Goal: Task Accomplishment & Management: Manage account settings

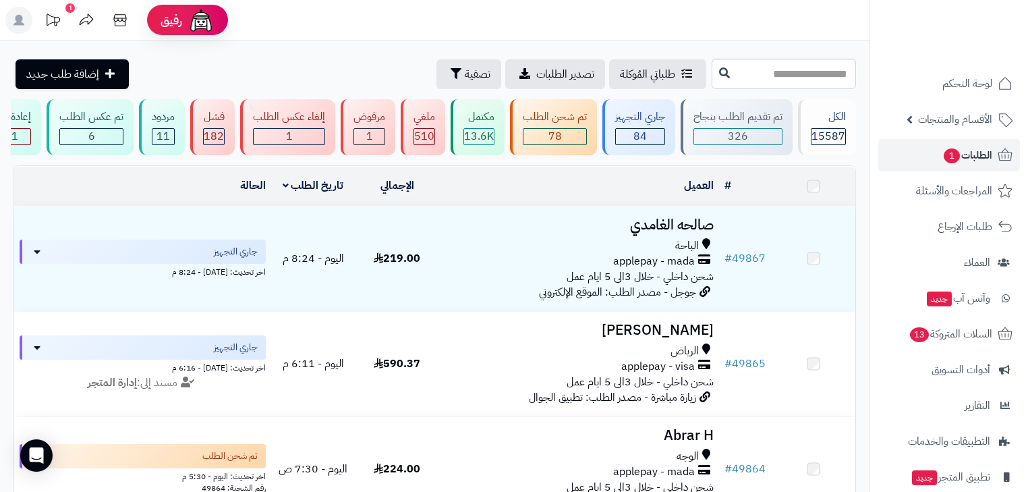
scroll to position [1990, 0]
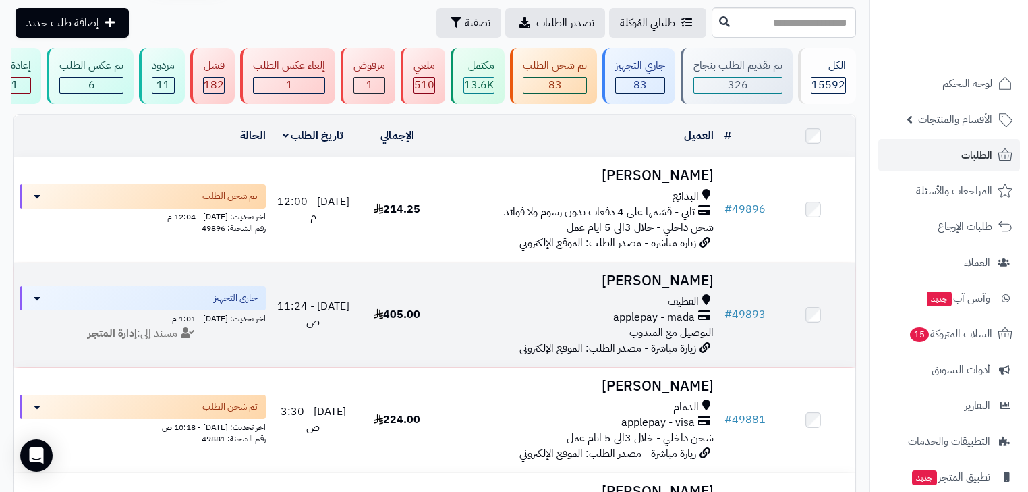
scroll to position [54, 0]
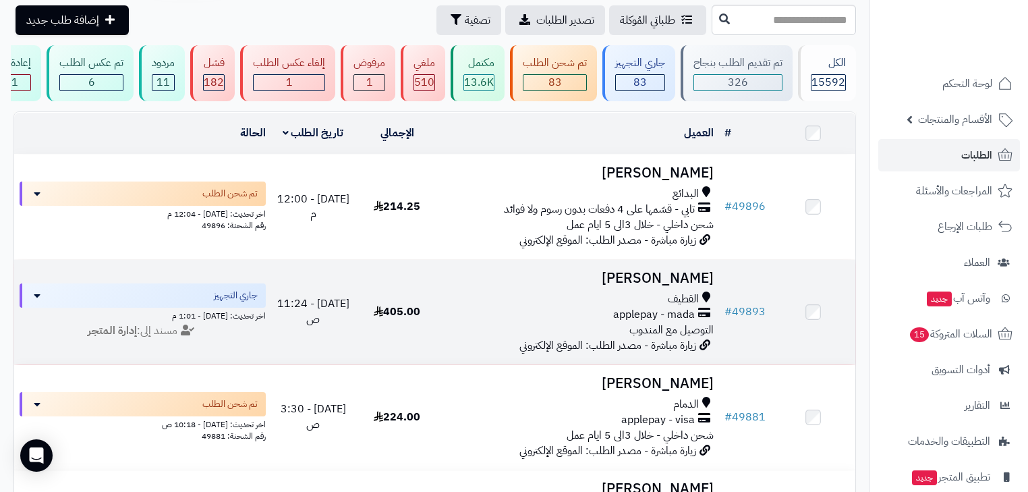
click at [653, 298] on div "القطيف" at bounding box center [578, 299] width 269 height 16
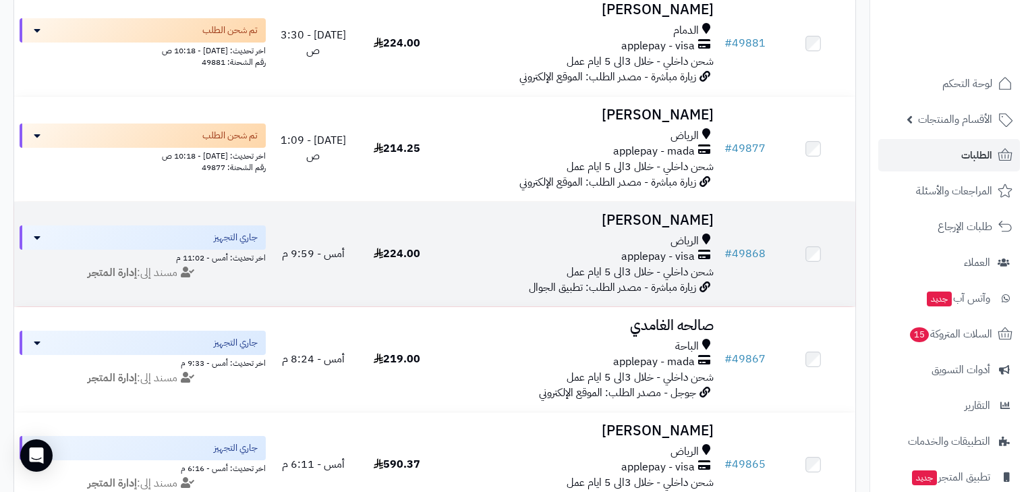
scroll to position [432, 0]
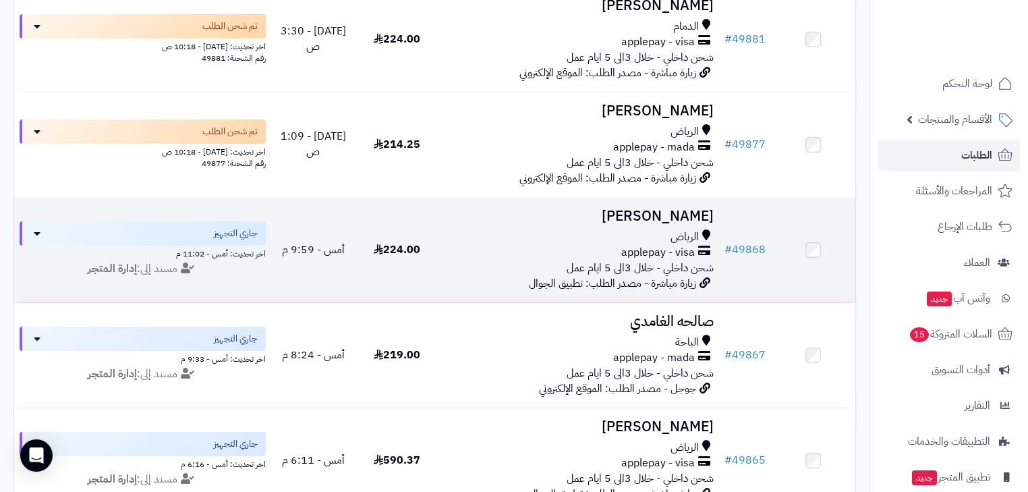
click at [645, 252] on span "applepay - visa" at bounding box center [658, 253] width 74 height 16
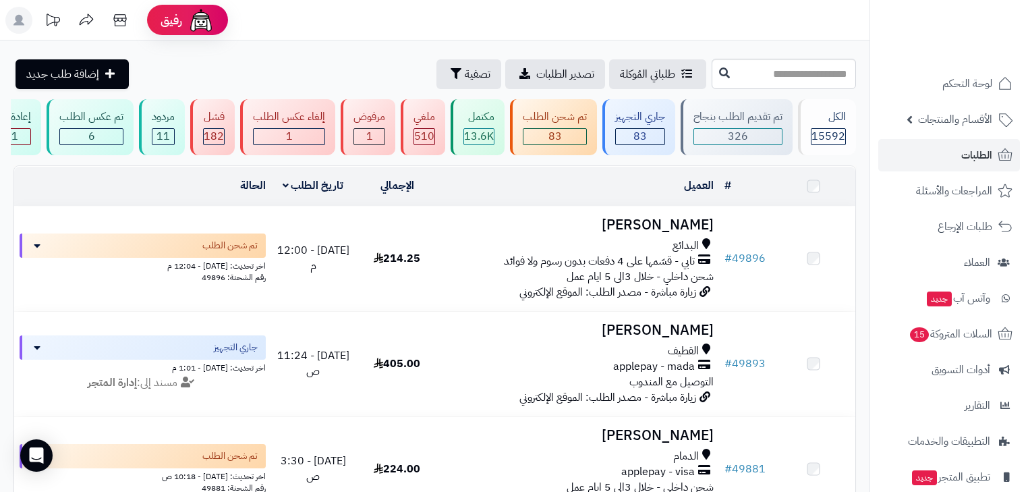
scroll to position [540, 0]
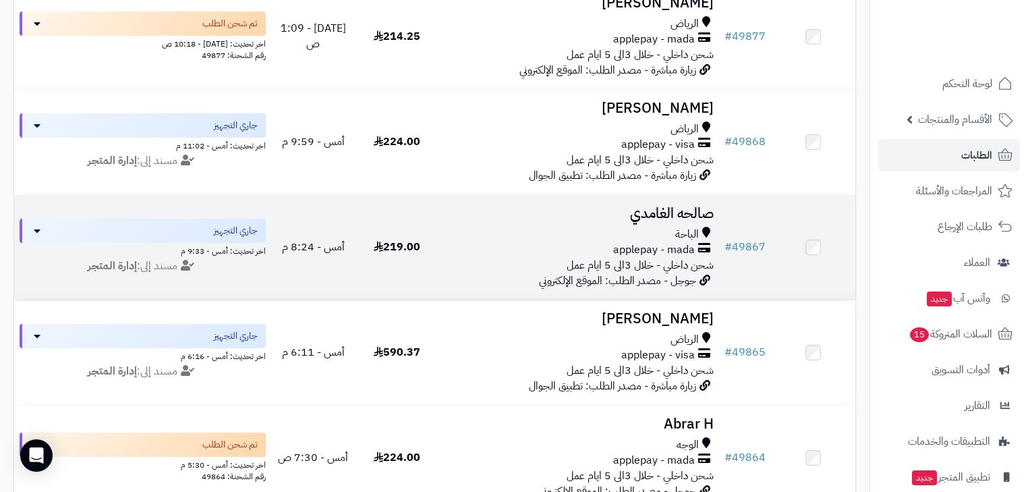
click at [642, 241] on div "الباحة" at bounding box center [578, 235] width 269 height 16
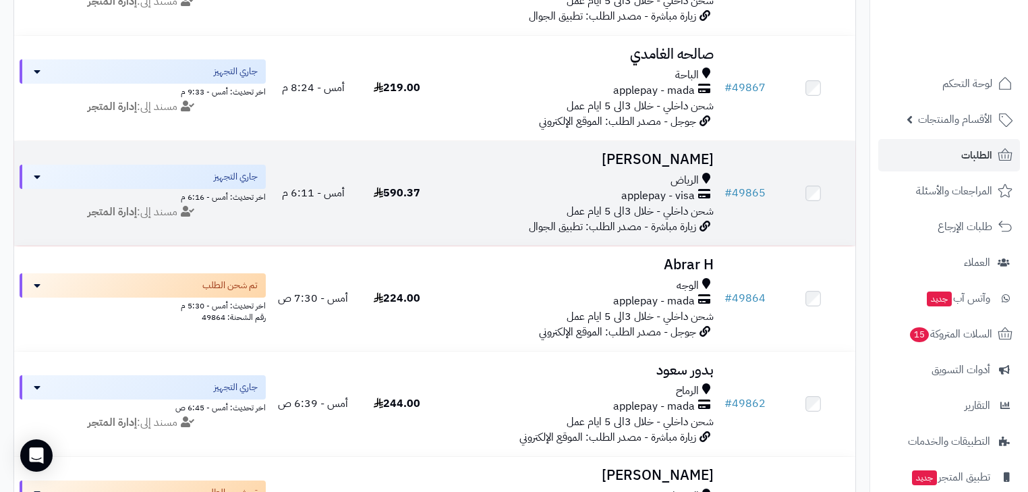
scroll to position [701, 0]
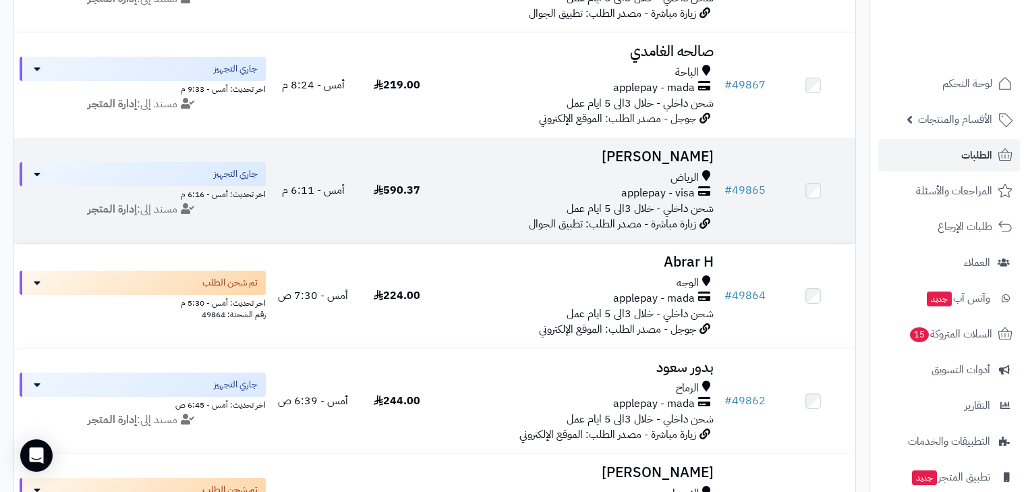
click at [634, 211] on span "شحن داخلي - خلال 3الى 5 ايام عمل" at bounding box center [640, 208] width 147 height 16
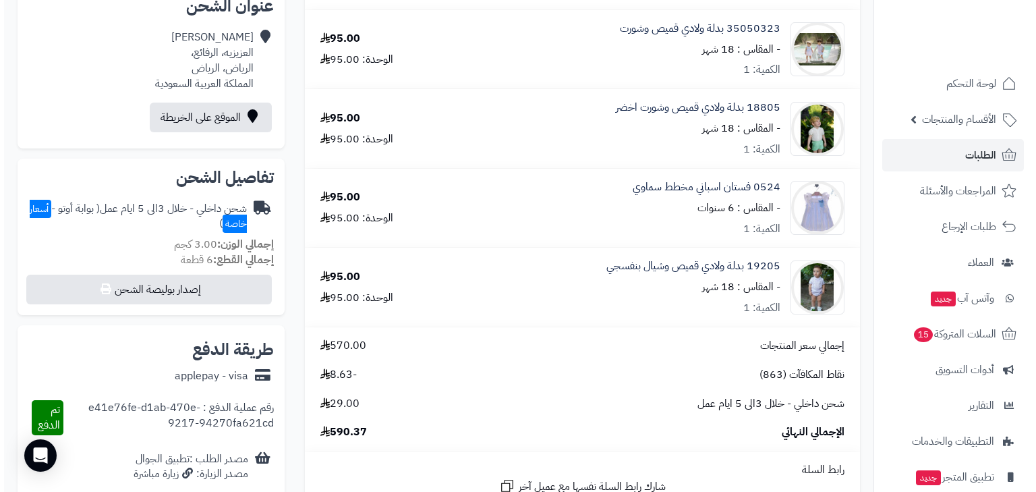
scroll to position [432, 0]
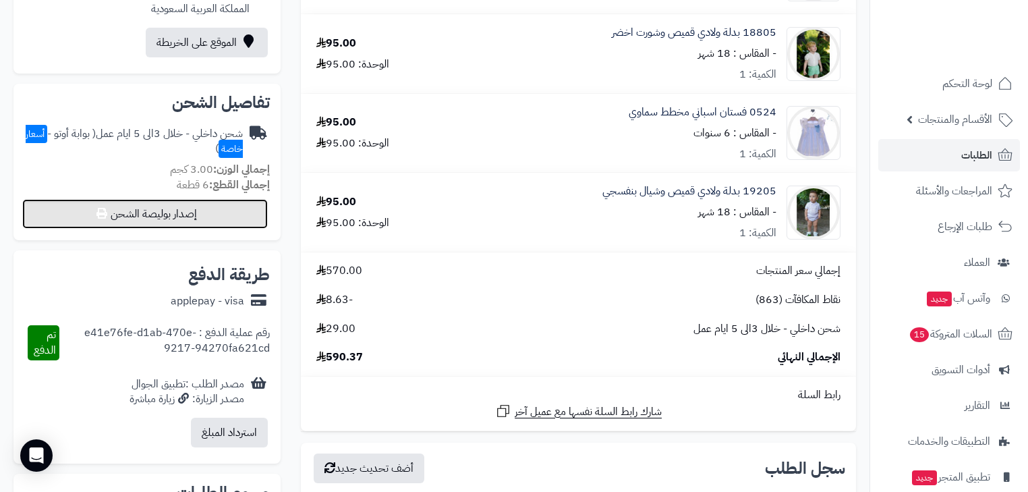
click at [239, 220] on button "إصدار بوليصة الشحن" at bounding box center [145, 214] width 246 height 30
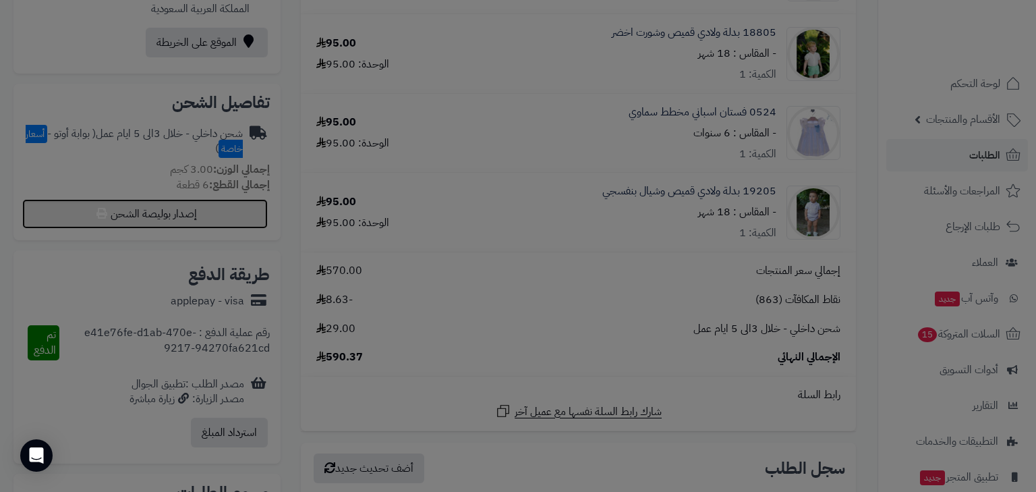
select select "***"
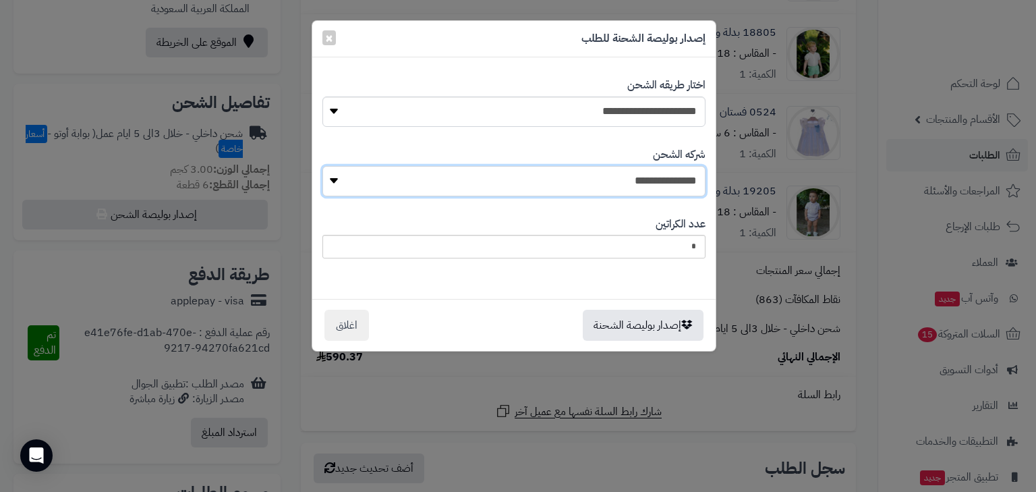
select select "****"
click at [326, 166] on select "**********" at bounding box center [513, 181] width 383 height 30
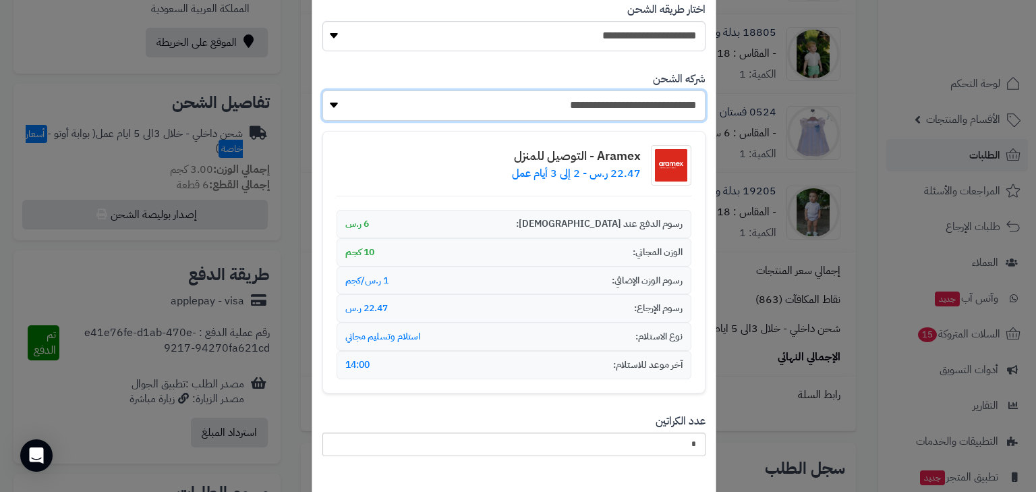
scroll to position [150, 0]
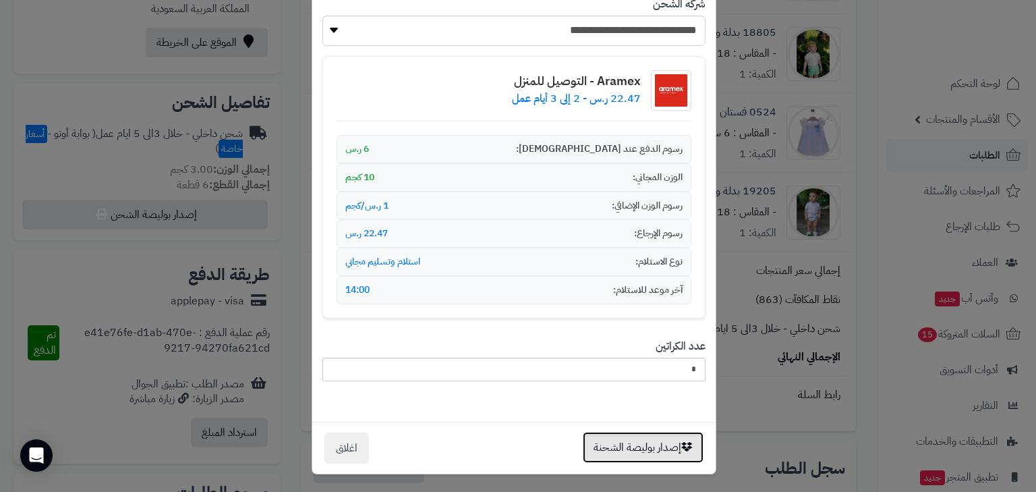
click at [664, 440] on button "إصدار بوليصة الشحنة" at bounding box center [643, 447] width 121 height 31
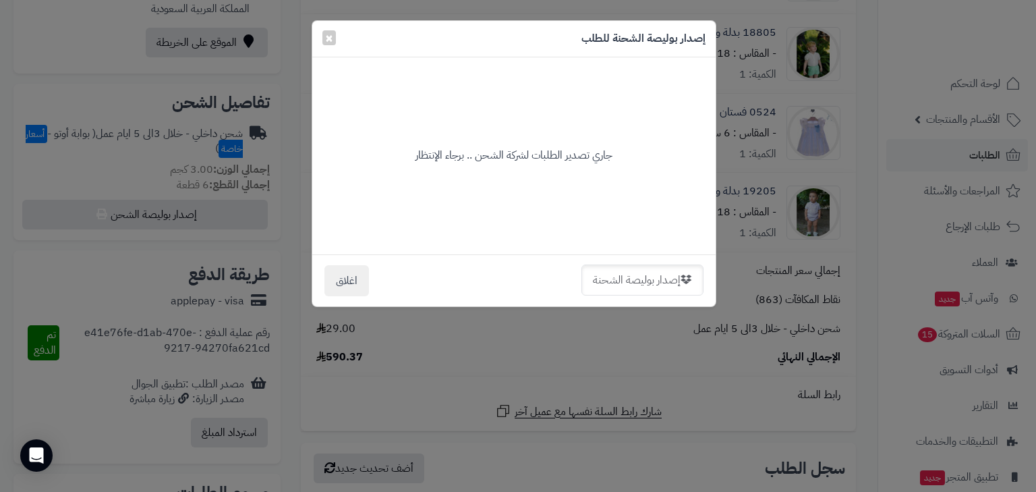
scroll to position [0, 0]
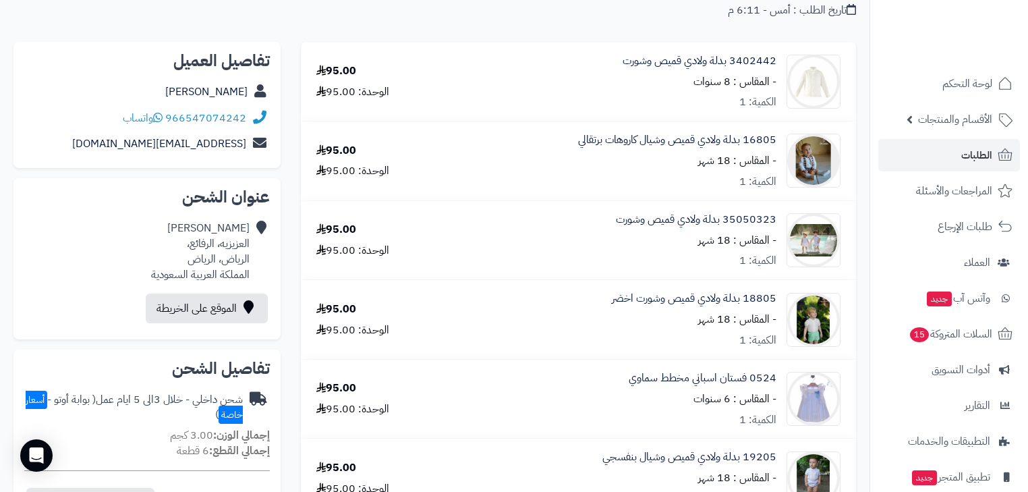
scroll to position [8, 0]
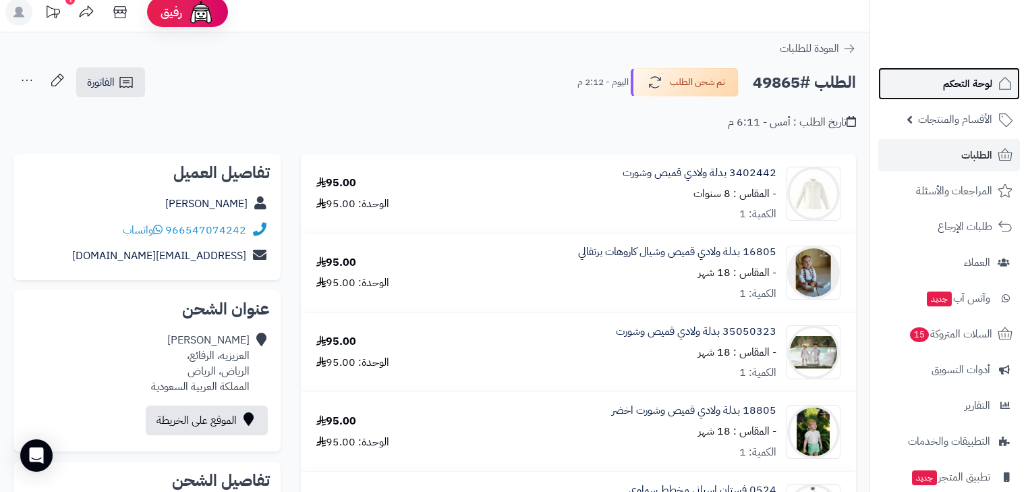
click at [982, 74] on span "لوحة التحكم" at bounding box center [967, 83] width 49 height 19
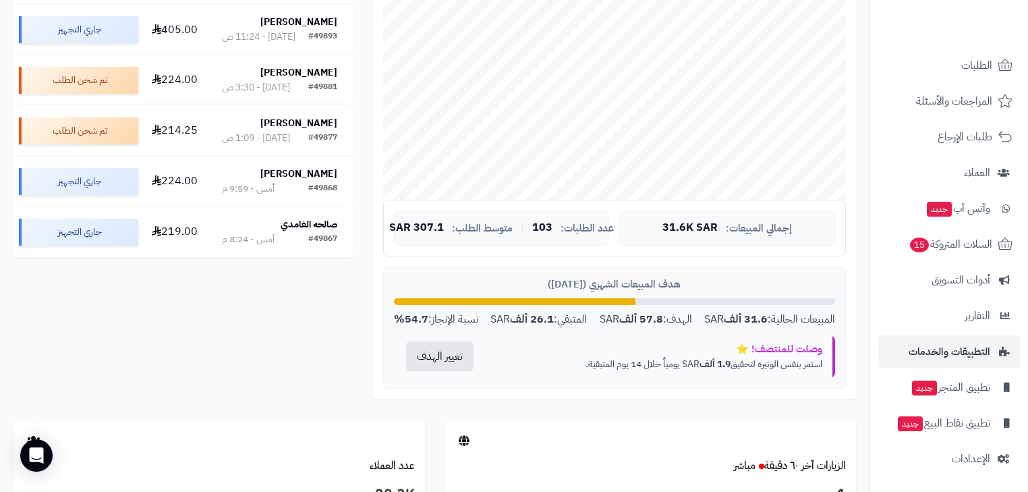
scroll to position [648, 0]
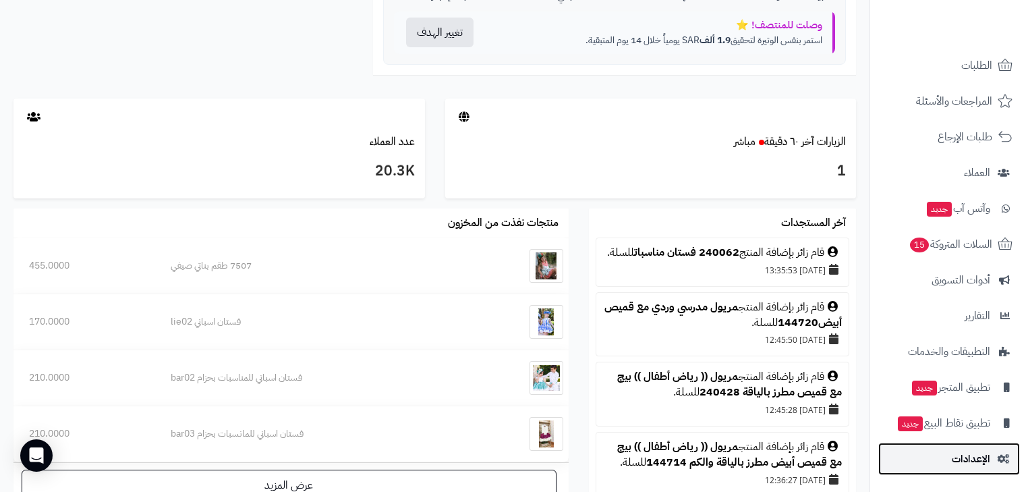
click at [990, 453] on link "الإعدادات" at bounding box center [949, 458] width 142 height 32
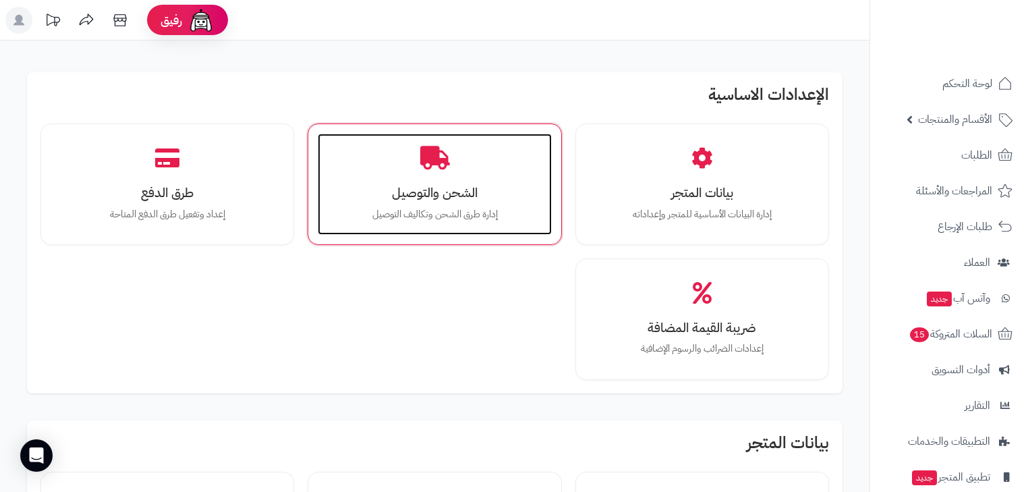
click at [480, 173] on div "الشحن والتوصيل إدارة طرق الشحن وتكاليف التوصيل" at bounding box center [434, 184] width 233 height 101
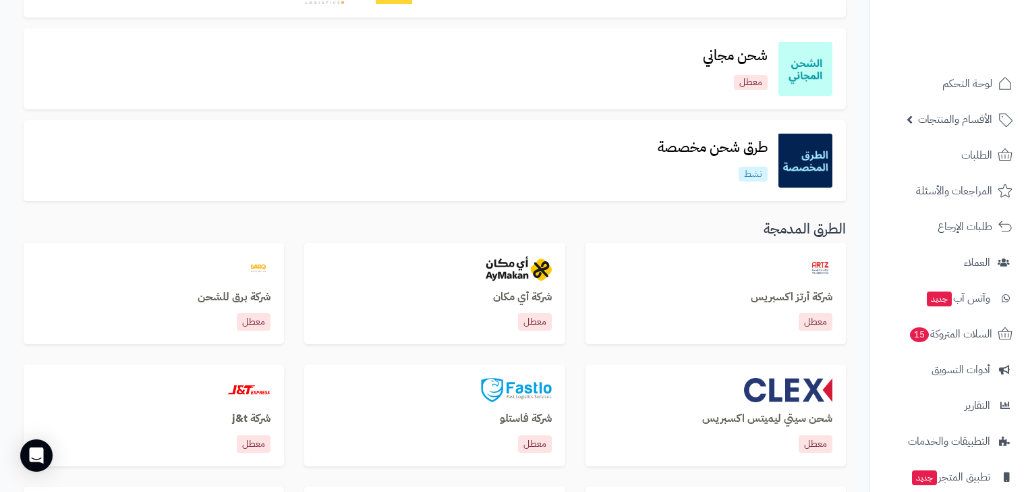
scroll to position [270, 0]
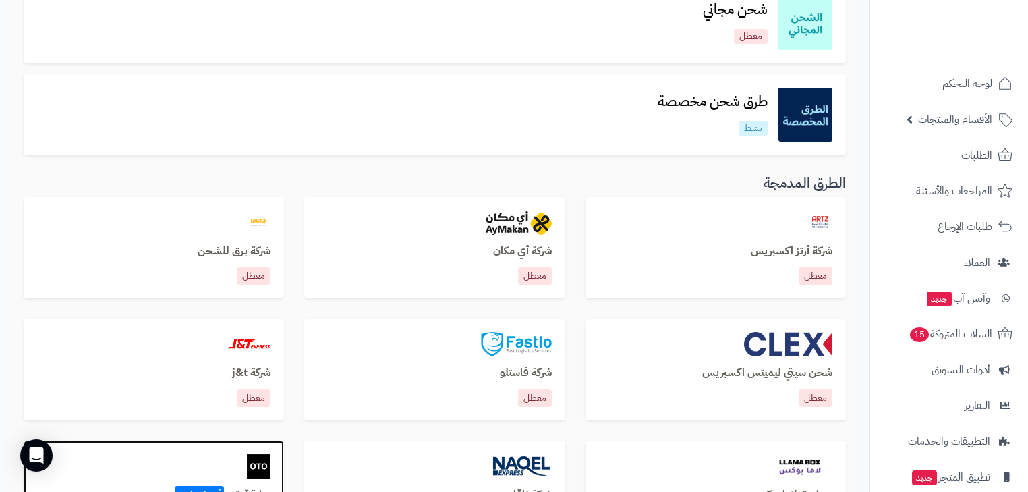
click at [178, 465] on div at bounding box center [153, 466] width 233 height 24
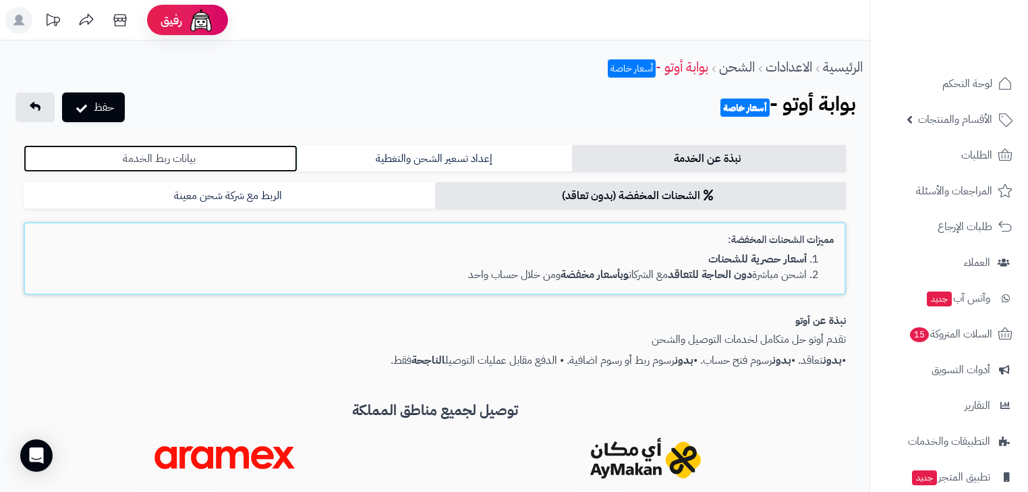
click at [202, 156] on link "بيانات ربط الخدمة" at bounding box center [161, 158] width 274 height 27
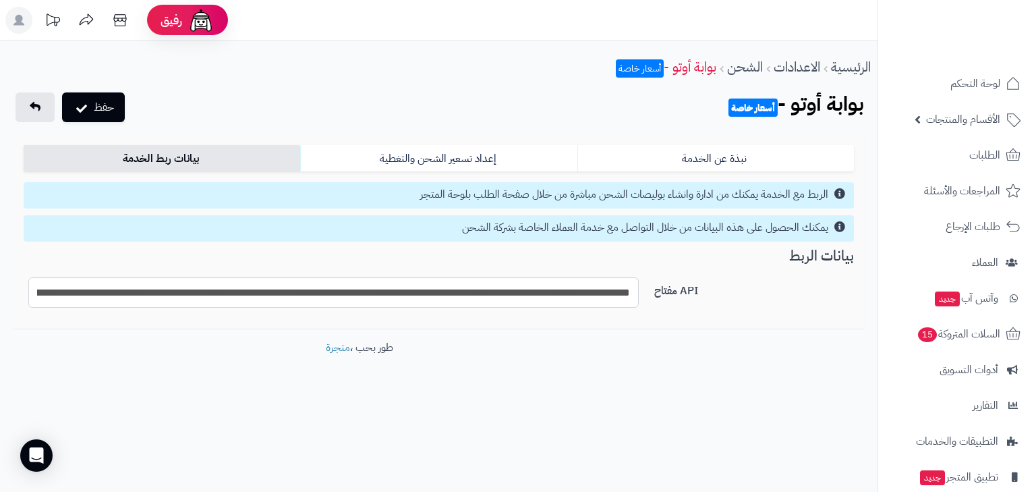
click at [456, 297] on input "**********" at bounding box center [333, 292] width 610 height 30
paste input "text"
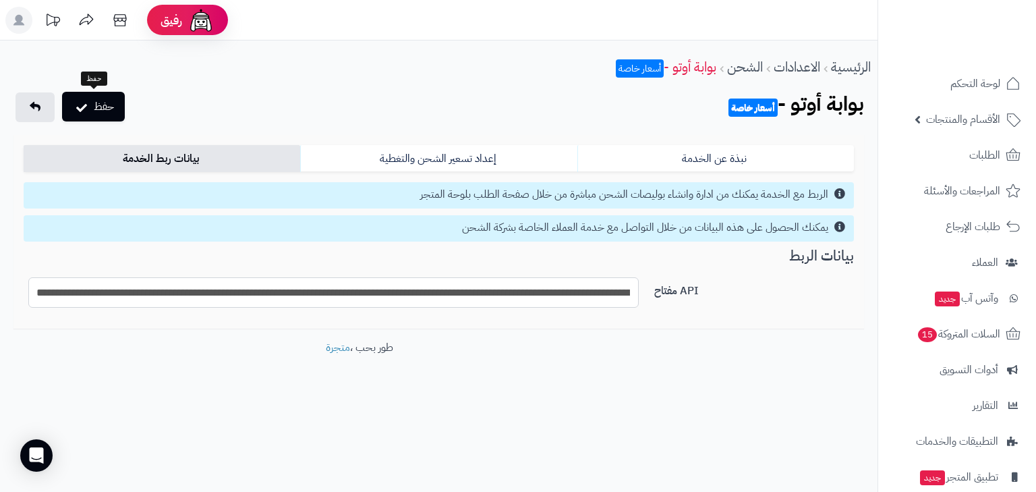
type input "**********"
click at [119, 111] on button "حفظ" at bounding box center [93, 107] width 63 height 30
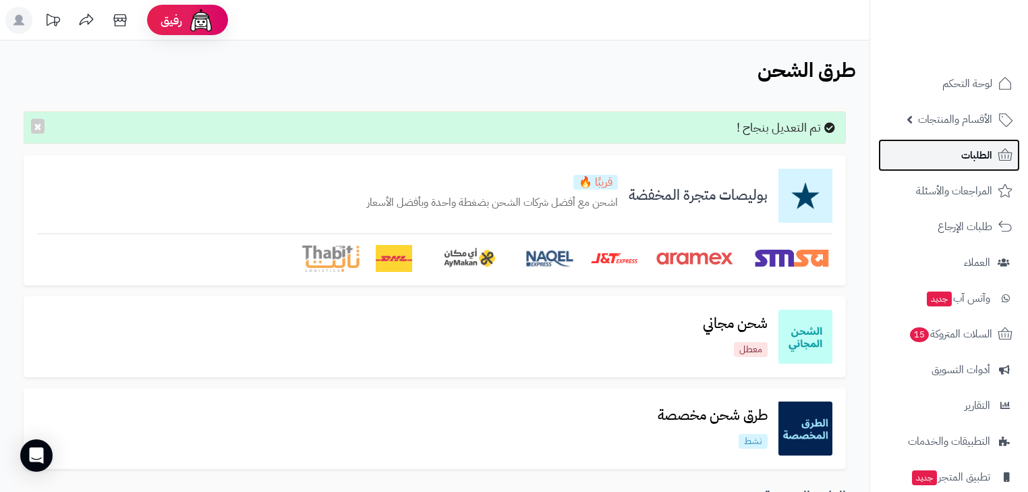
click at [978, 144] on link "الطلبات" at bounding box center [949, 155] width 142 height 32
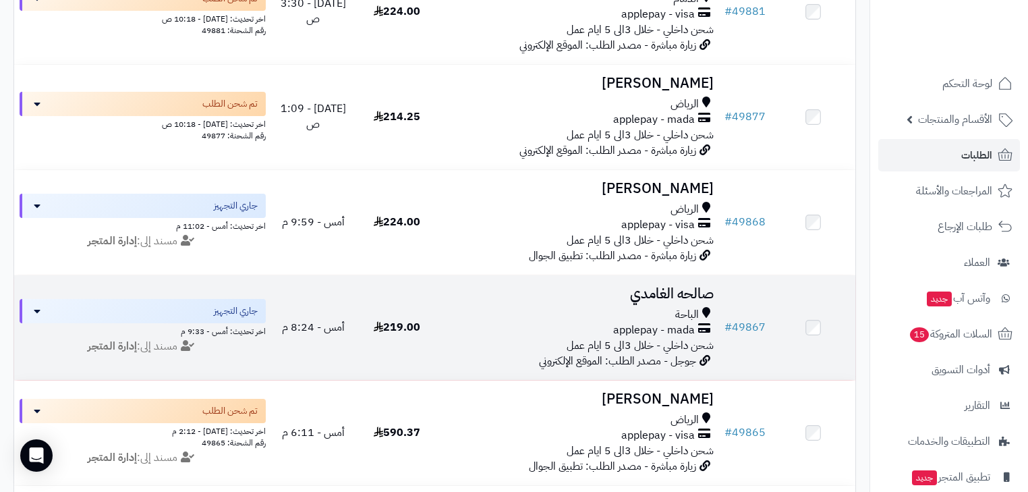
scroll to position [540, 0]
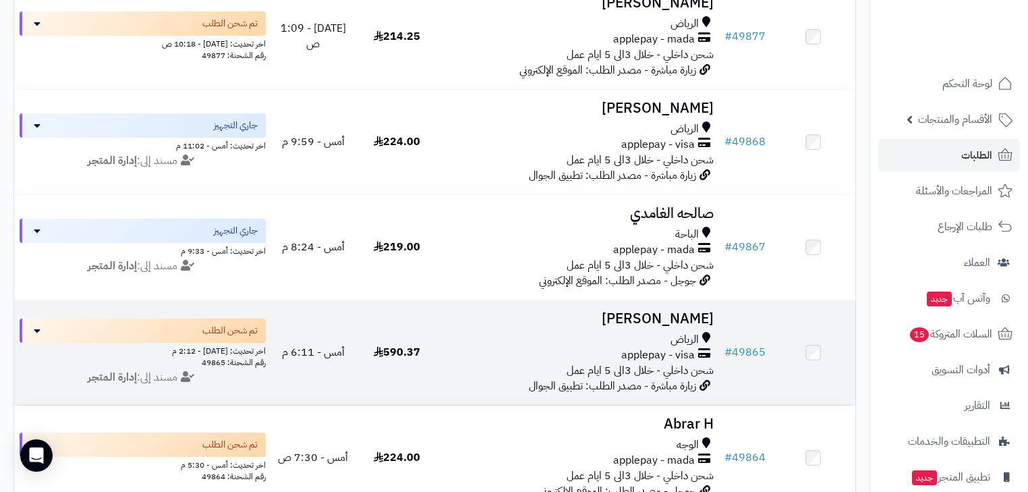
click at [635, 347] on div "الرياض" at bounding box center [578, 340] width 269 height 16
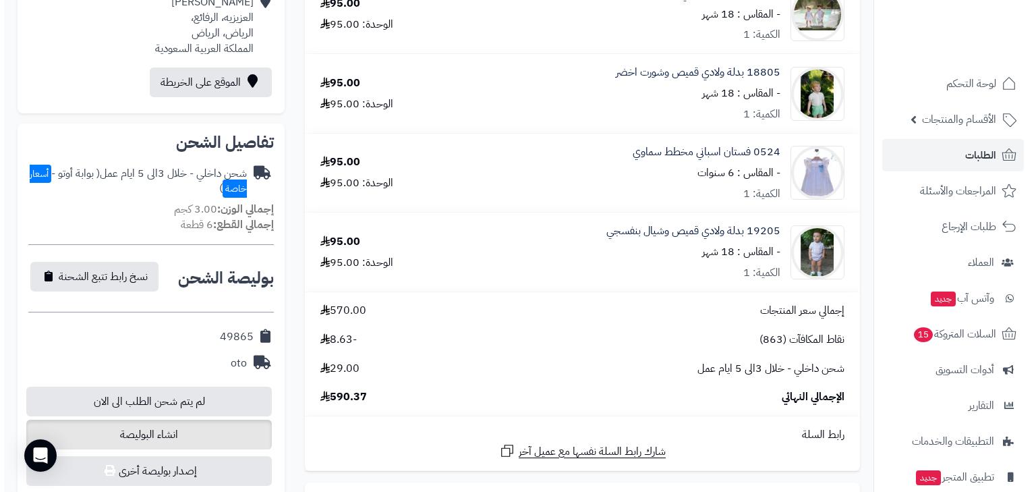
scroll to position [378, 0]
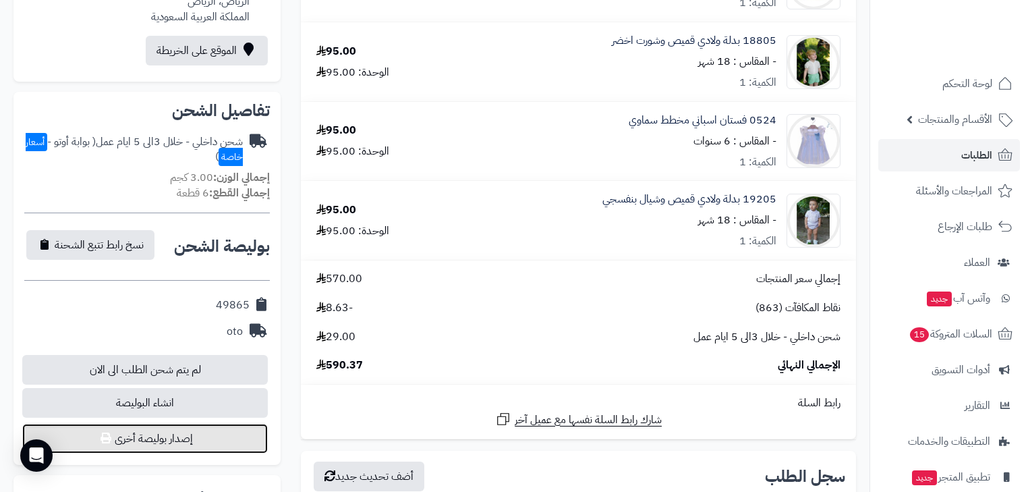
click at [200, 432] on button "إصدار بوليصة أخرى" at bounding box center [145, 439] width 246 height 30
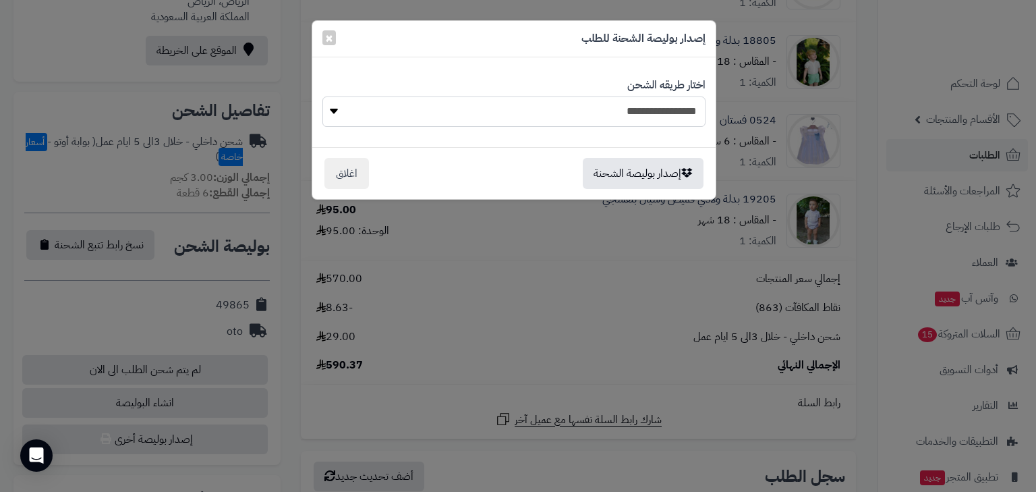
click at [692, 119] on select "**********" at bounding box center [513, 111] width 383 height 30
select select "***"
click at [322, 96] on select "**********" at bounding box center [513, 111] width 383 height 30
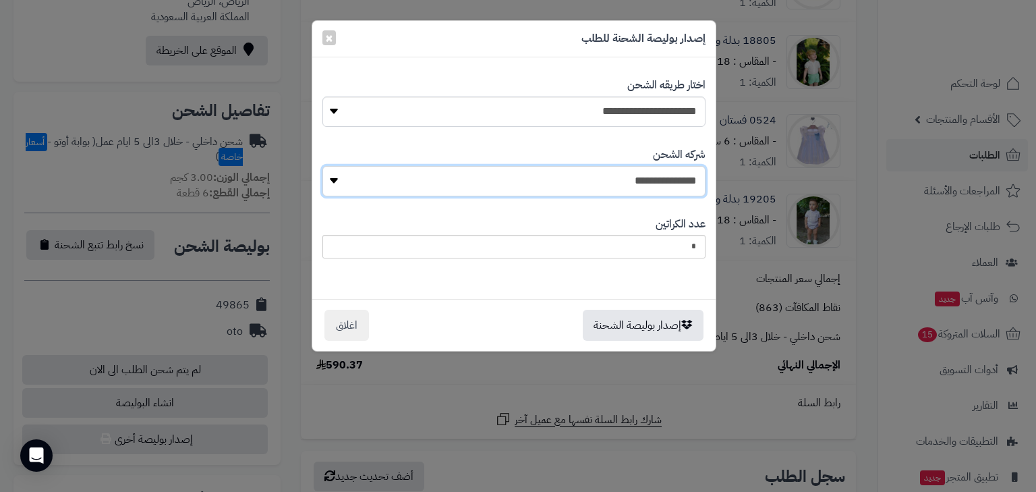
click at [683, 190] on select "**********" at bounding box center [513, 181] width 383 height 30
select select "****"
click at [326, 166] on select "**********" at bounding box center [513, 181] width 383 height 30
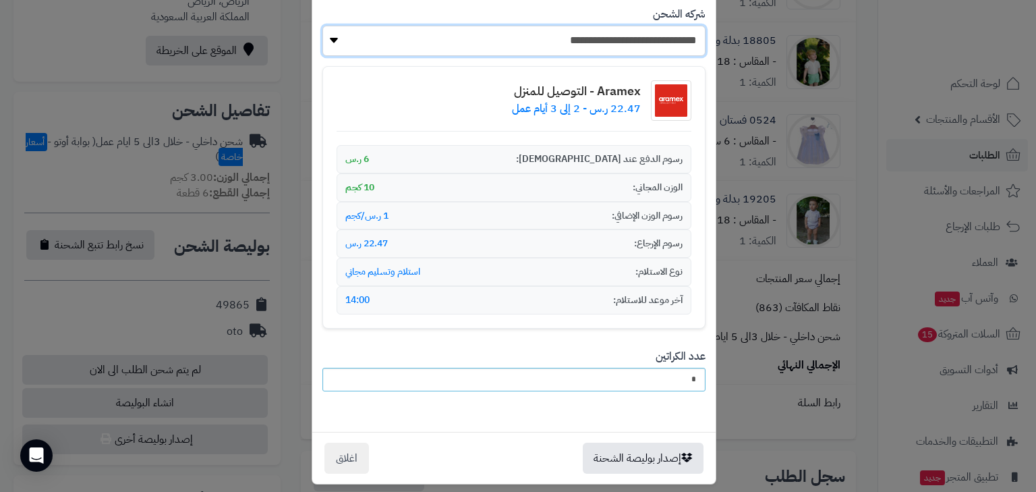
scroll to position [150, 0]
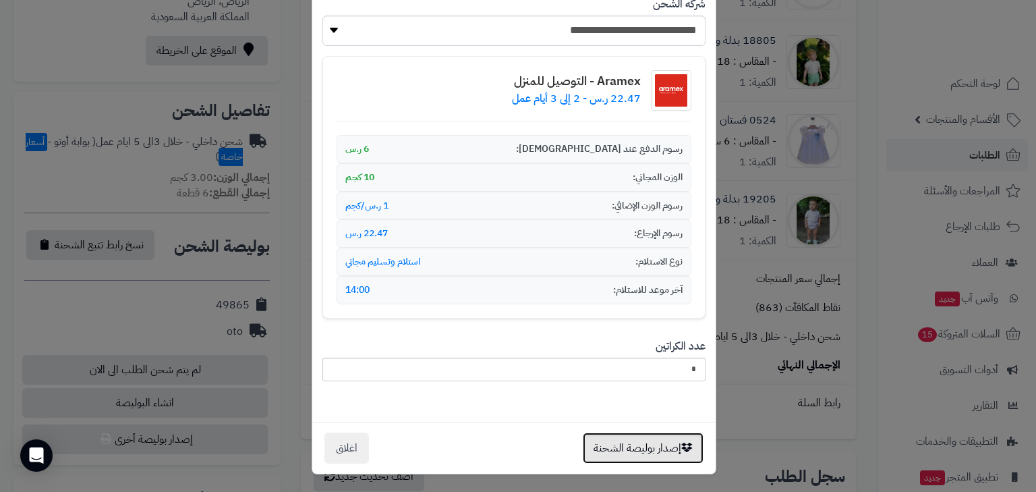
click at [679, 447] on button "إصدار بوليصة الشحنة" at bounding box center [643, 447] width 121 height 31
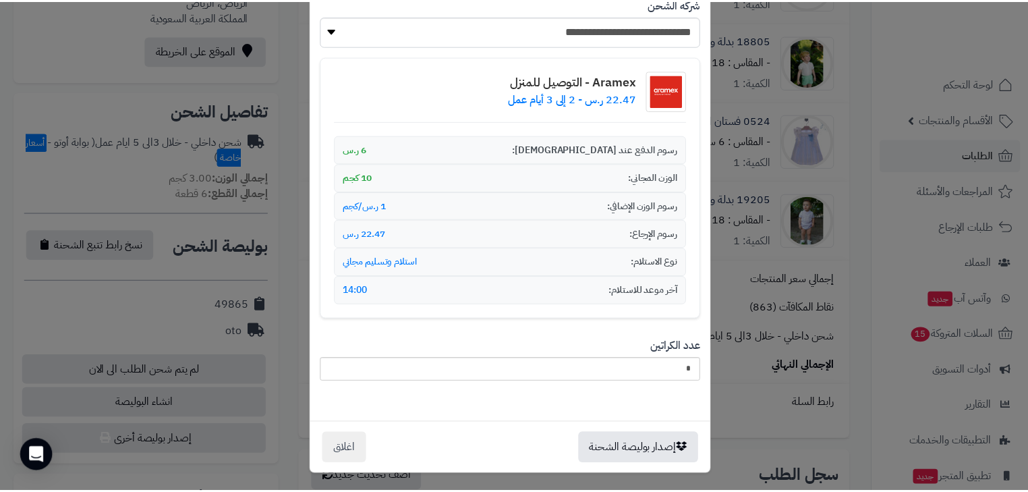
scroll to position [0, 0]
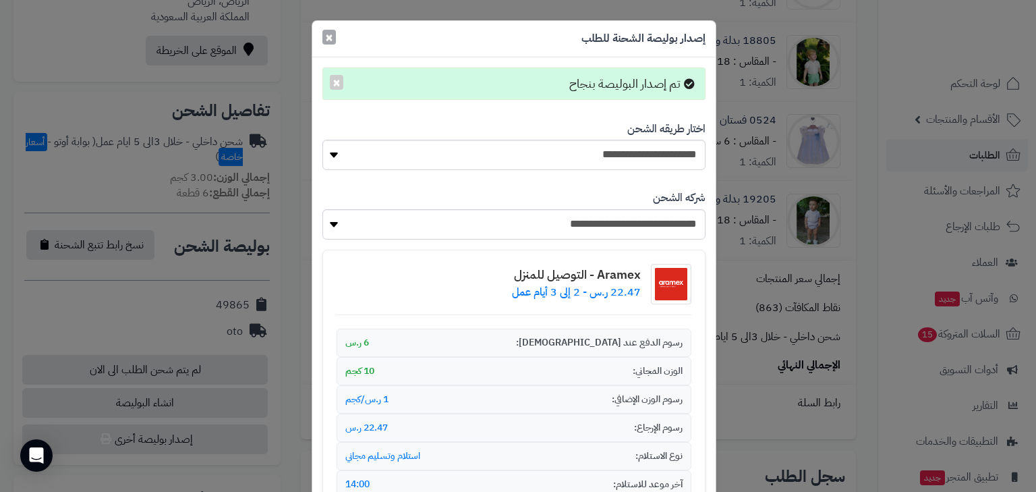
click at [330, 37] on span "×" at bounding box center [329, 37] width 8 height 20
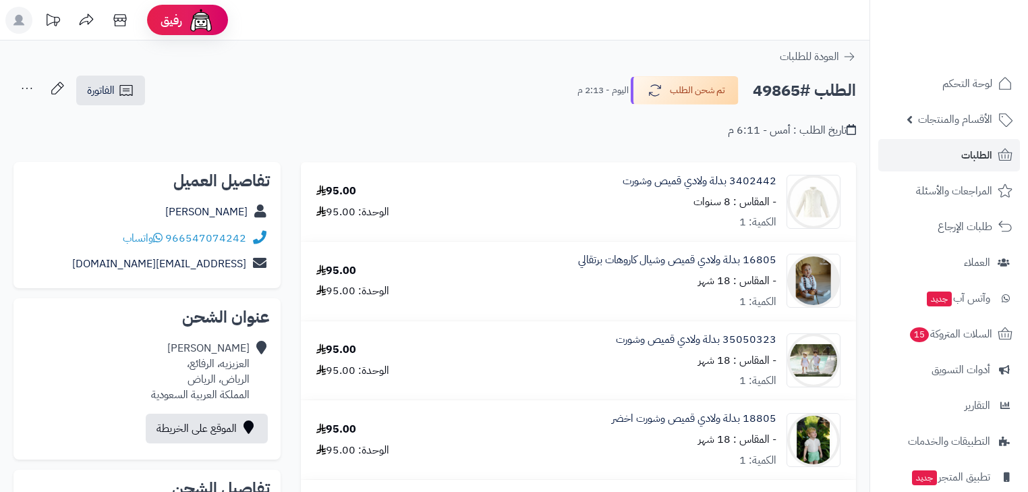
scroll to position [378, 0]
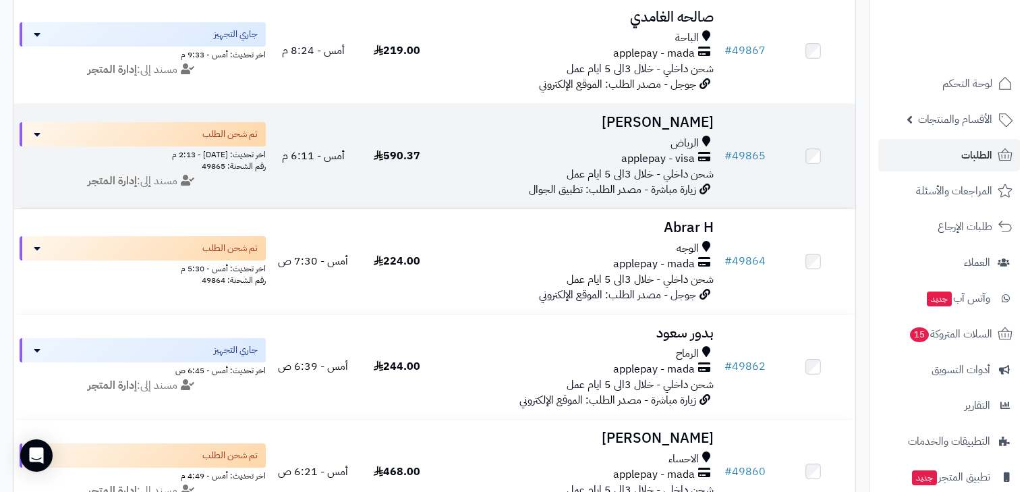
scroll to position [755, 0]
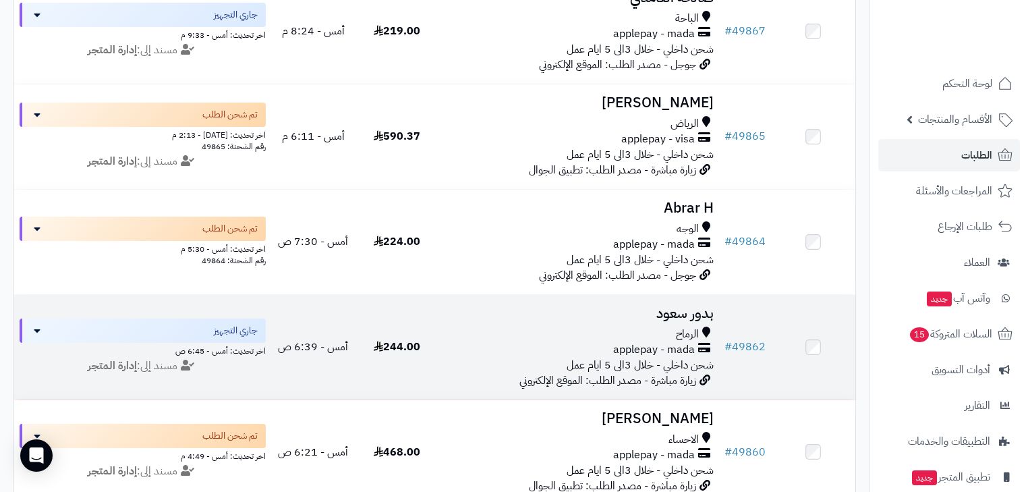
click at [666, 342] on div "الرماح" at bounding box center [578, 334] width 269 height 16
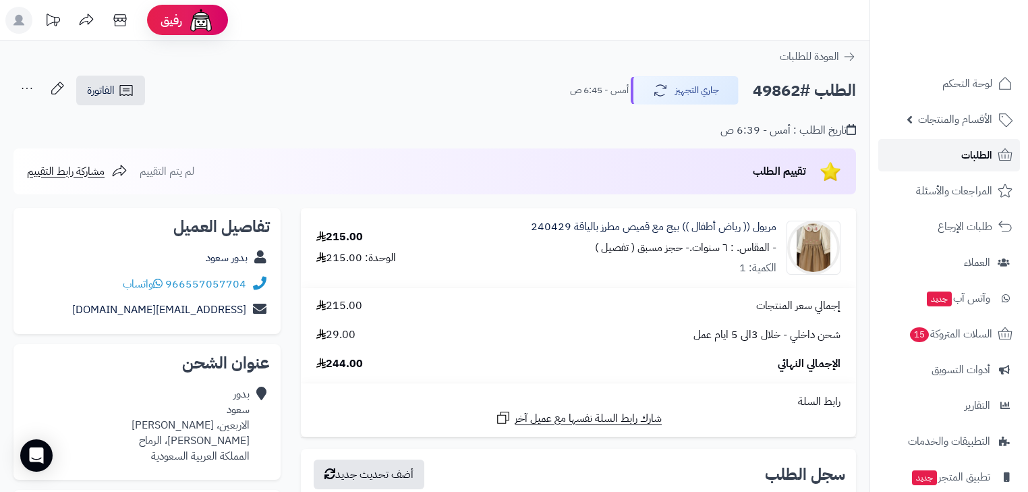
click at [979, 142] on link "الطلبات" at bounding box center [949, 155] width 142 height 32
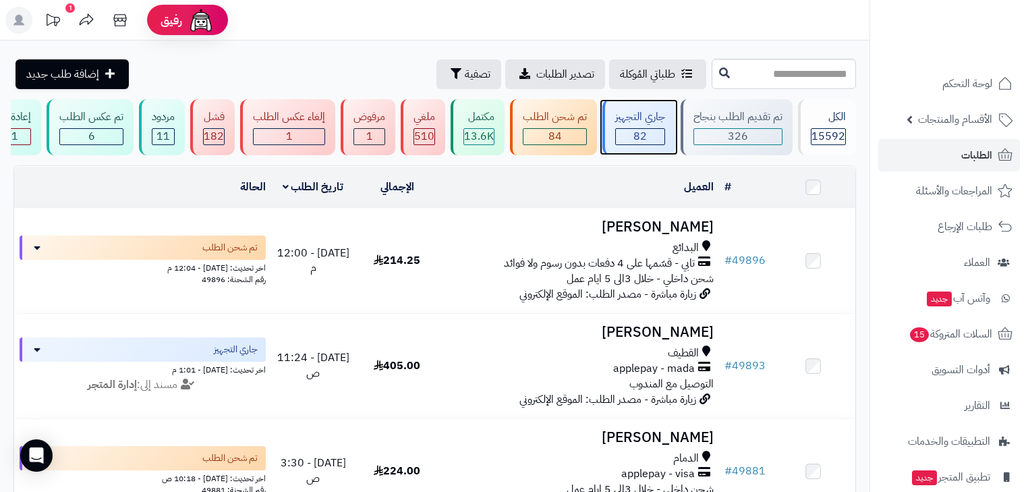
click at [641, 142] on span "82" at bounding box center [639, 136] width 13 height 16
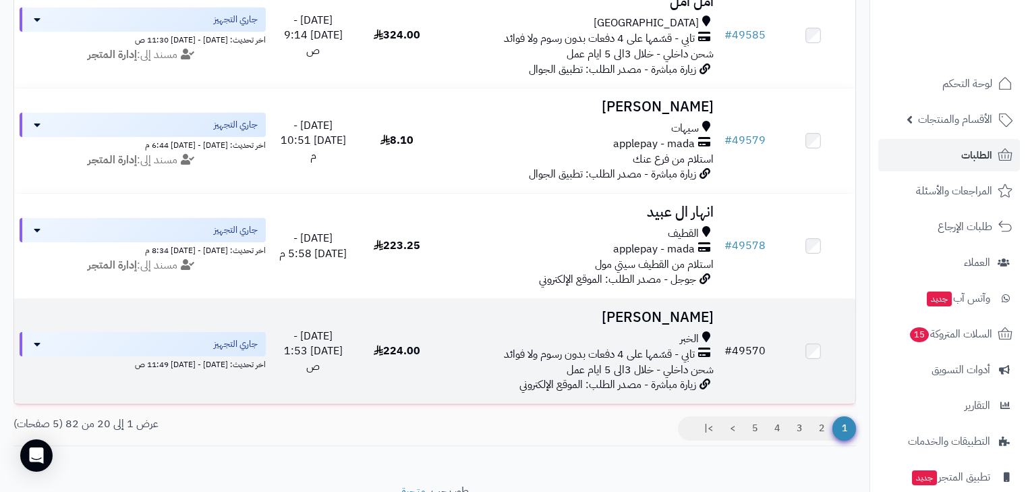
scroll to position [1990, 0]
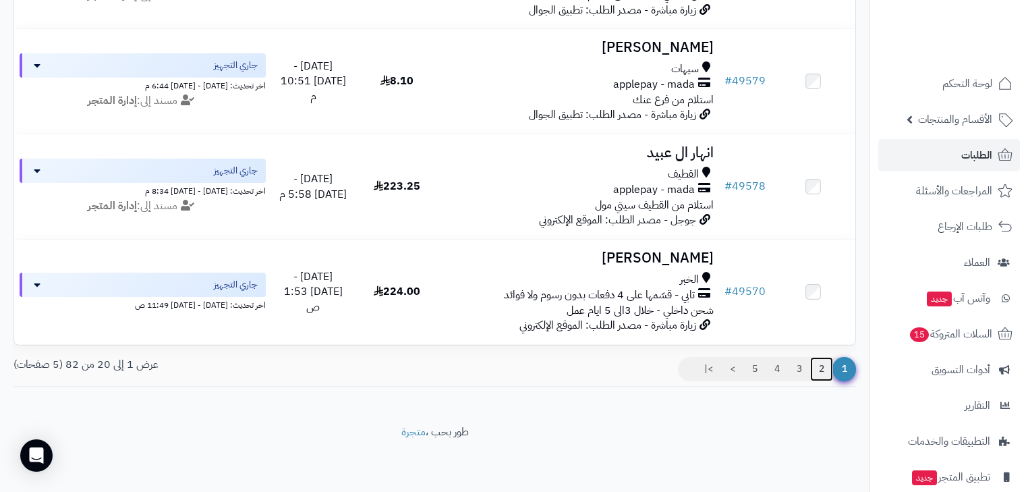
click at [827, 374] on link "2" at bounding box center [821, 369] width 23 height 24
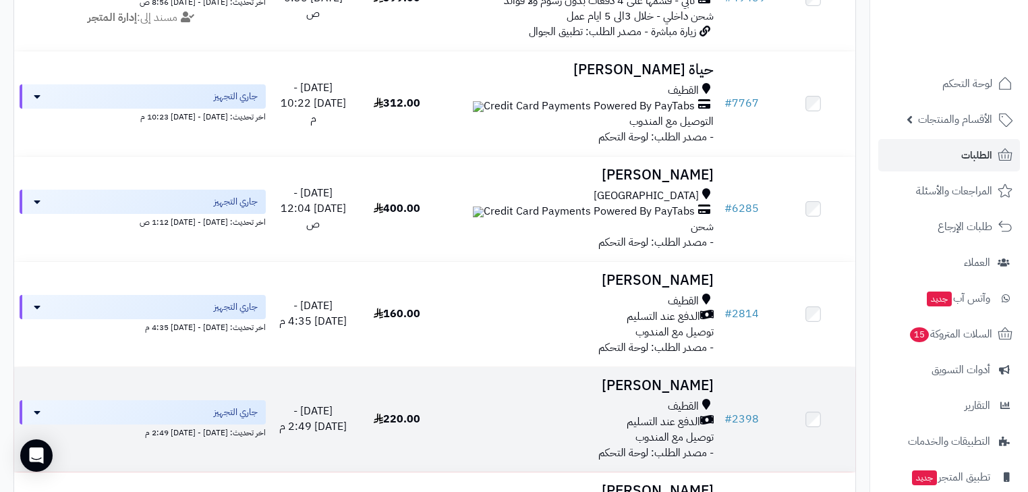
scroll to position [108, 0]
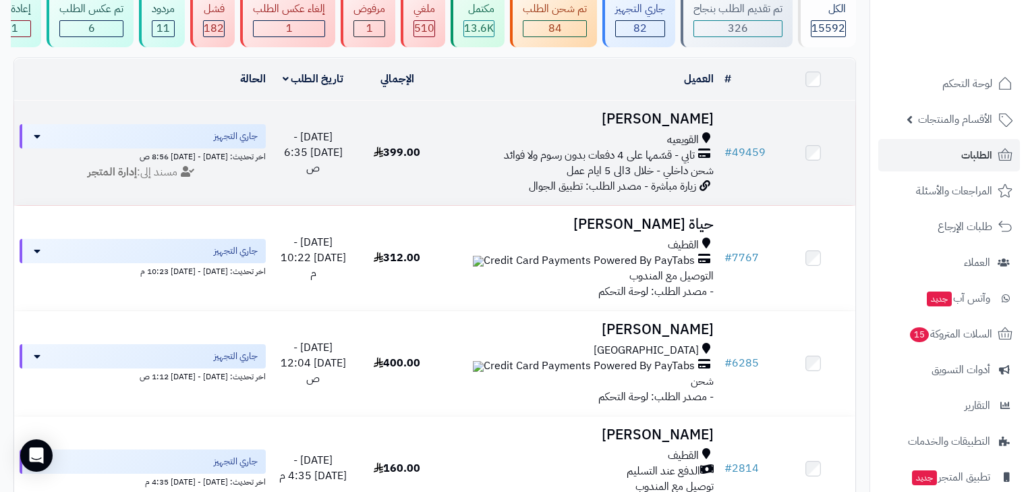
click at [674, 193] on span "زيارة مباشرة - مصدر الطلب: تطبيق الجوال" at bounding box center [612, 186] width 167 height 16
click at [683, 162] on span "تابي - قسّمها على 4 دفعات بدون رسوم ولا فوائد" at bounding box center [599, 156] width 191 height 16
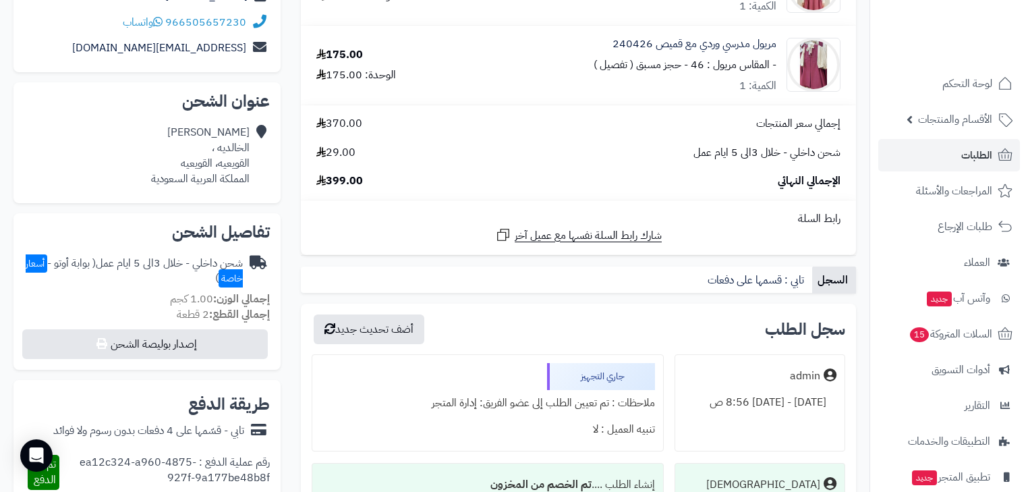
scroll to position [54, 0]
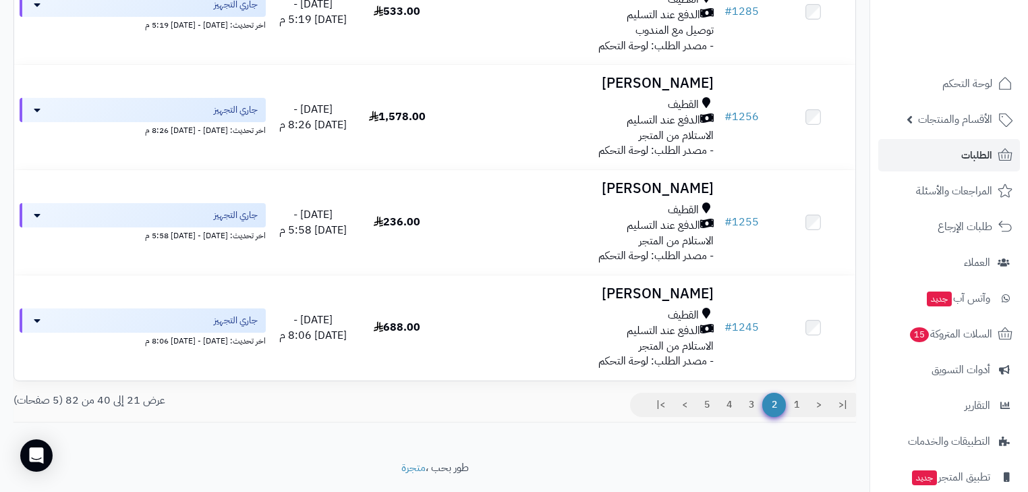
scroll to position [1990, 0]
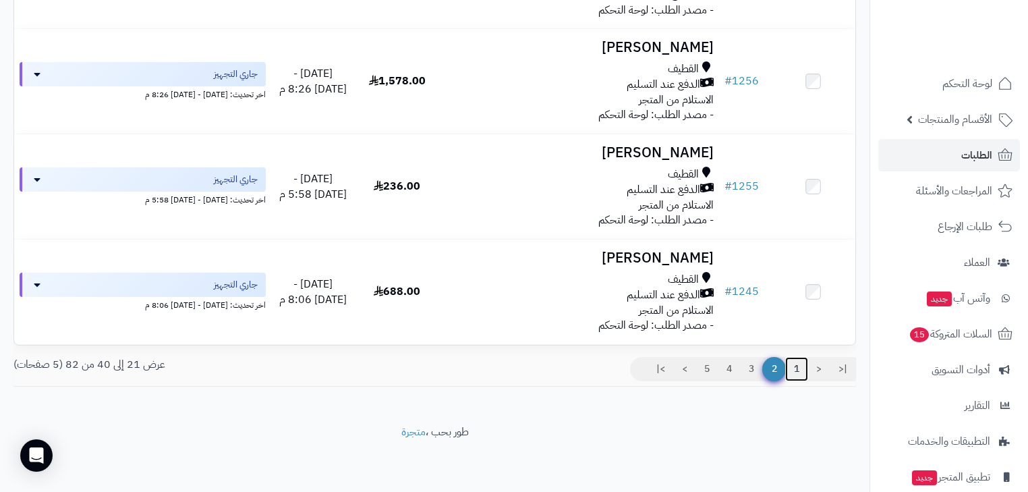
click at [796, 370] on link "1" at bounding box center [796, 369] width 23 height 24
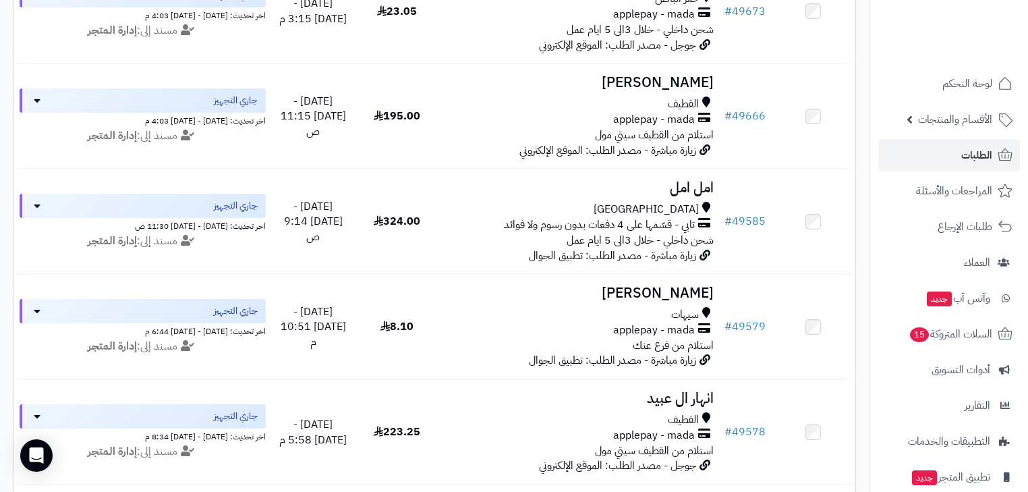
scroll to position [1990, 0]
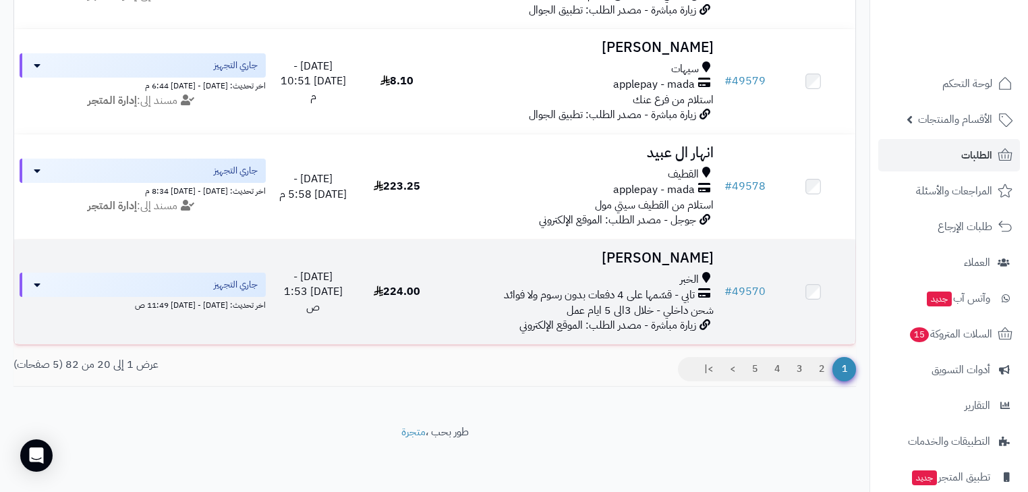
click at [677, 273] on div "الخبر" at bounding box center [578, 280] width 269 height 16
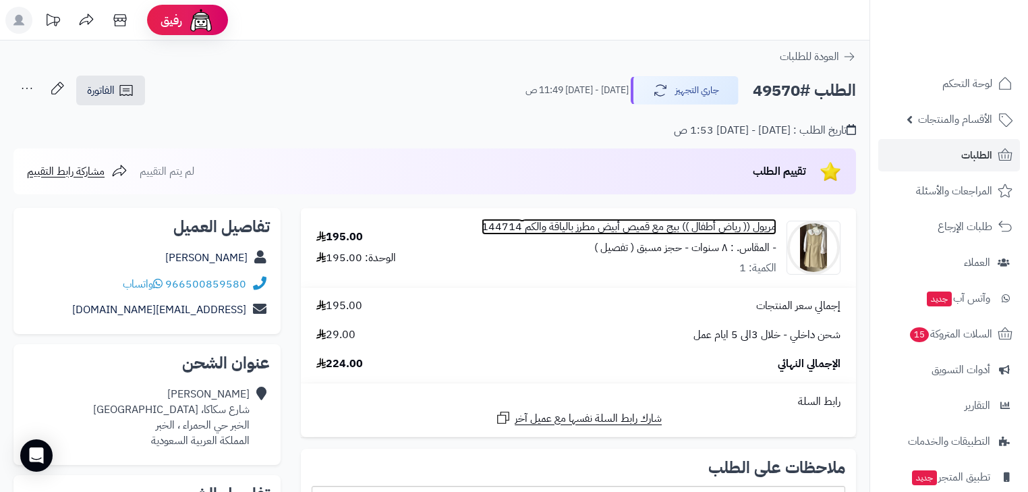
click at [761, 227] on link "مريول (( رياض أطفال )) بيج مع قميص أبيض مطرز بالياقة والكم 144714" at bounding box center [629, 227] width 295 height 16
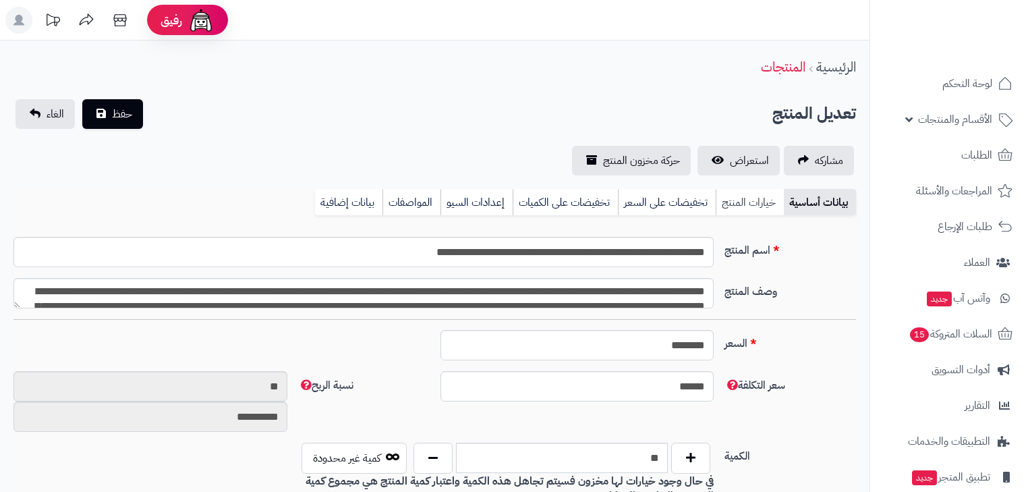
click at [759, 214] on link "خيارات المنتج" at bounding box center [750, 202] width 68 height 27
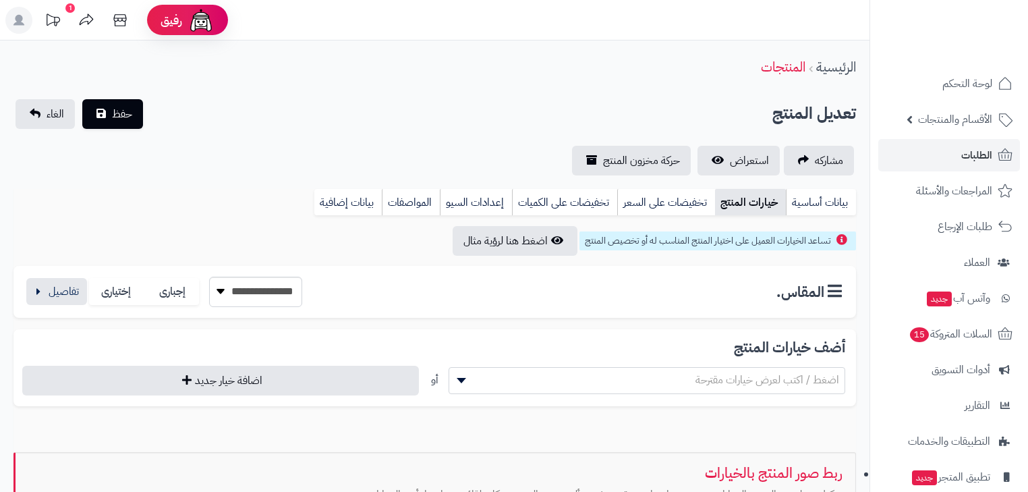
click at [759, 210] on link "خيارات المنتج" at bounding box center [750, 202] width 71 height 27
click at [74, 293] on button "button" at bounding box center [56, 290] width 61 height 27
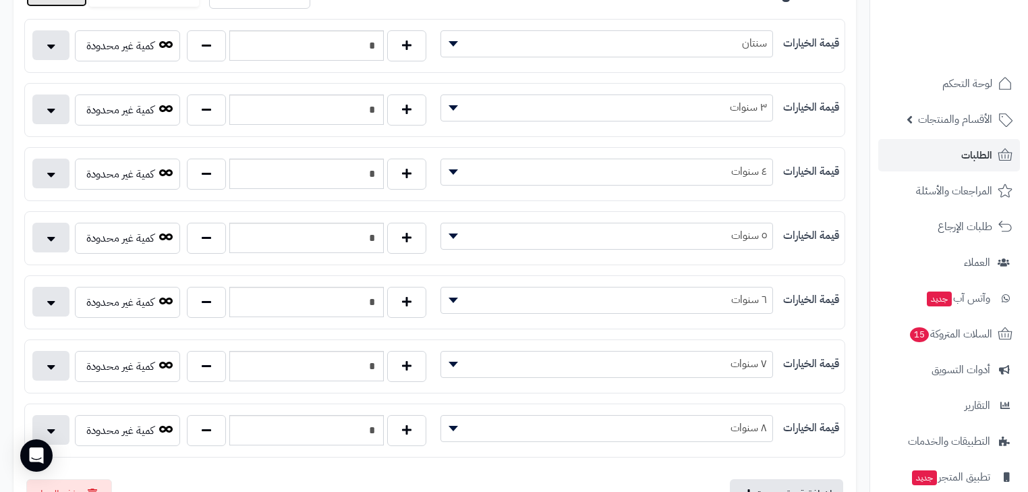
scroll to position [324, 0]
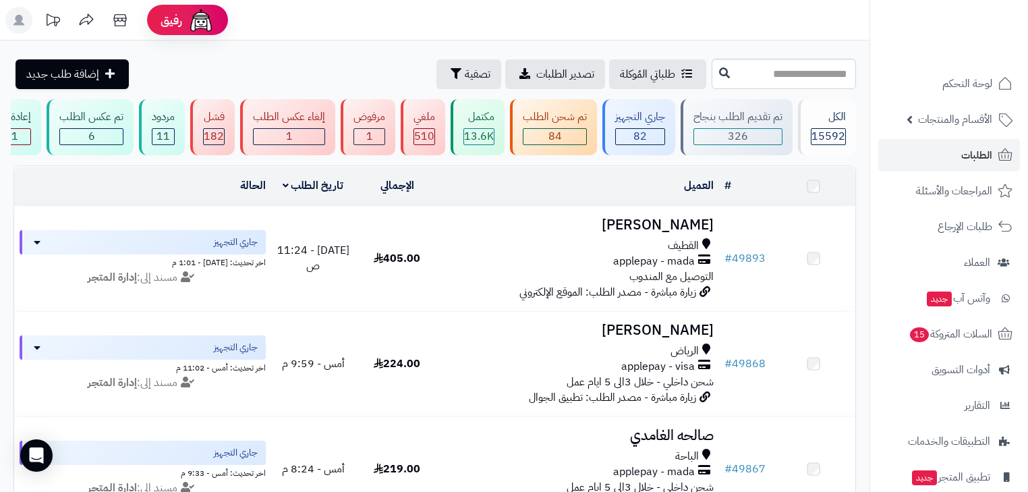
scroll to position [1990, 0]
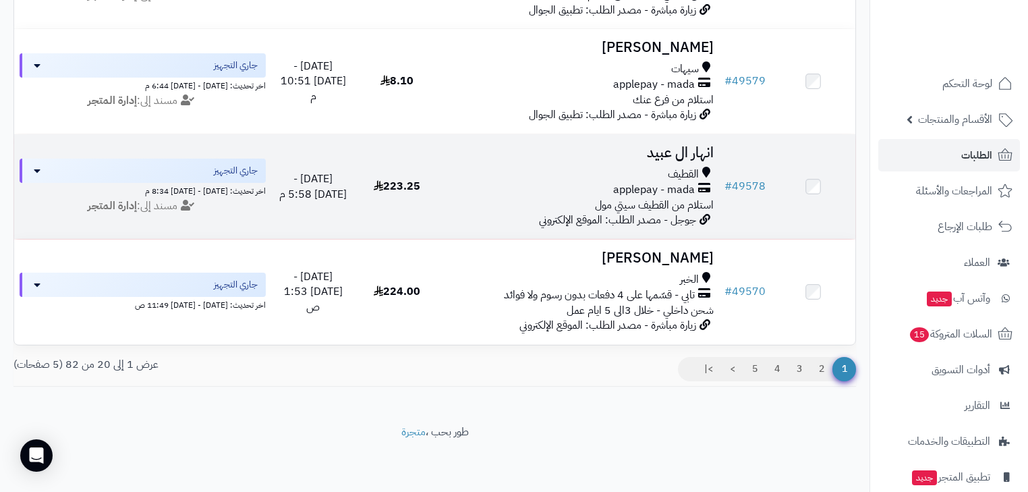
click at [638, 197] on span "استلام من القطيف سيتي مول" at bounding box center [654, 205] width 119 height 16
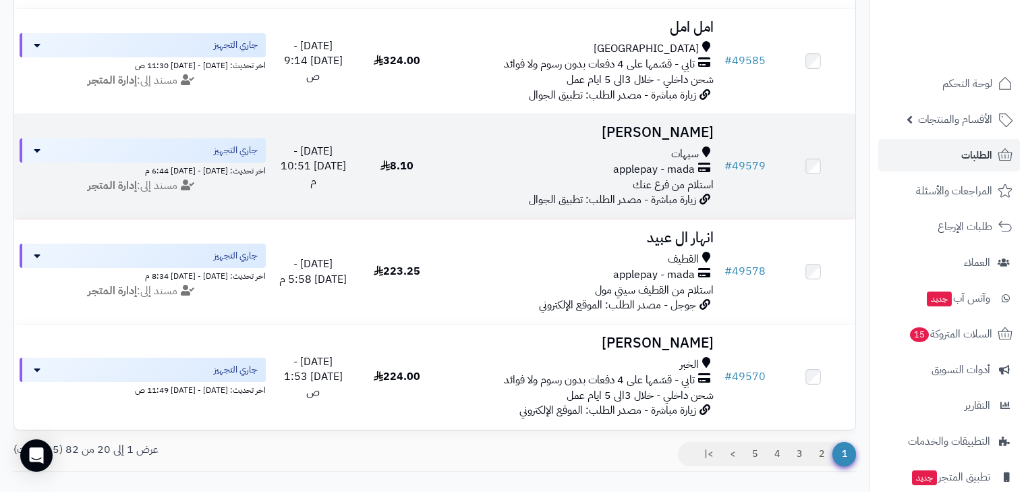
scroll to position [1882, 0]
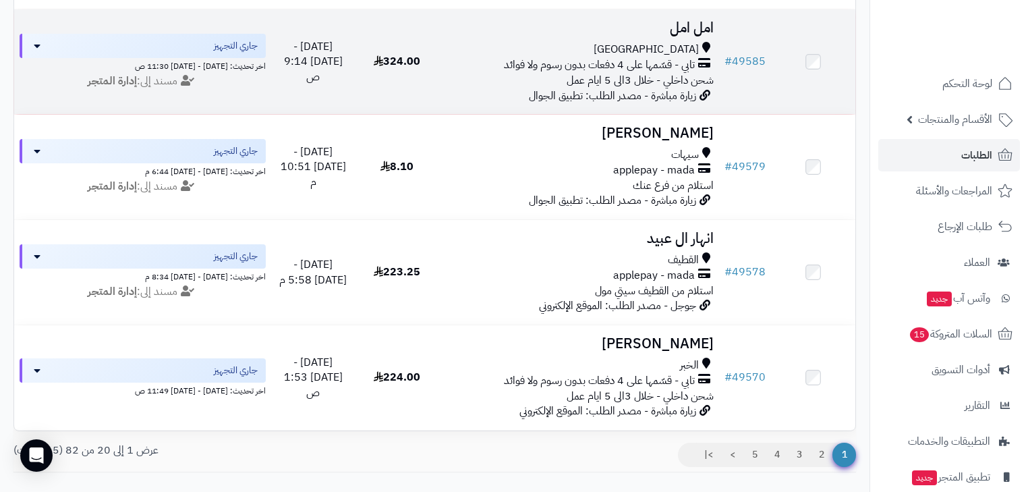
click at [677, 104] on span "زيارة مباشرة - مصدر الطلب: تطبيق الجوال" at bounding box center [612, 96] width 167 height 16
click at [677, 88] on span "شحن داخلي - خلال 3الى 5 ايام عمل" at bounding box center [640, 80] width 147 height 16
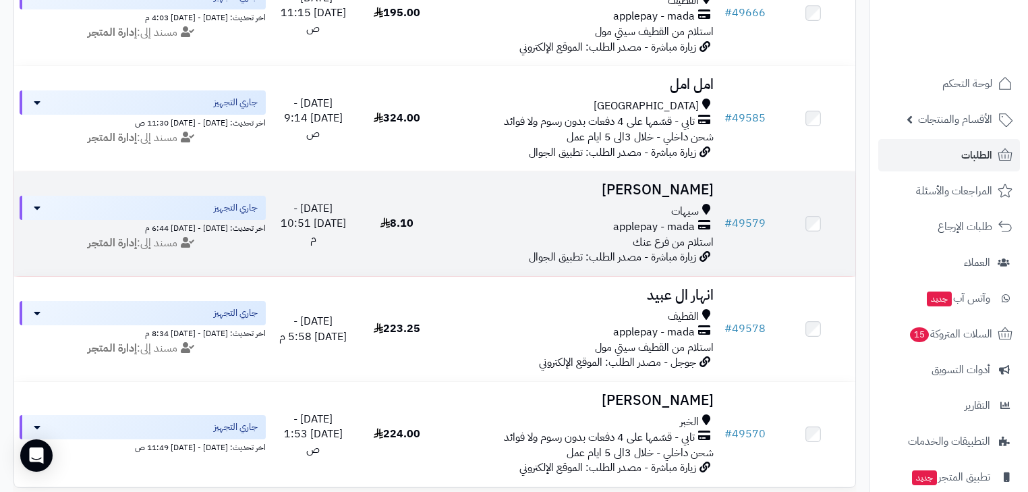
scroll to position [1720, 0]
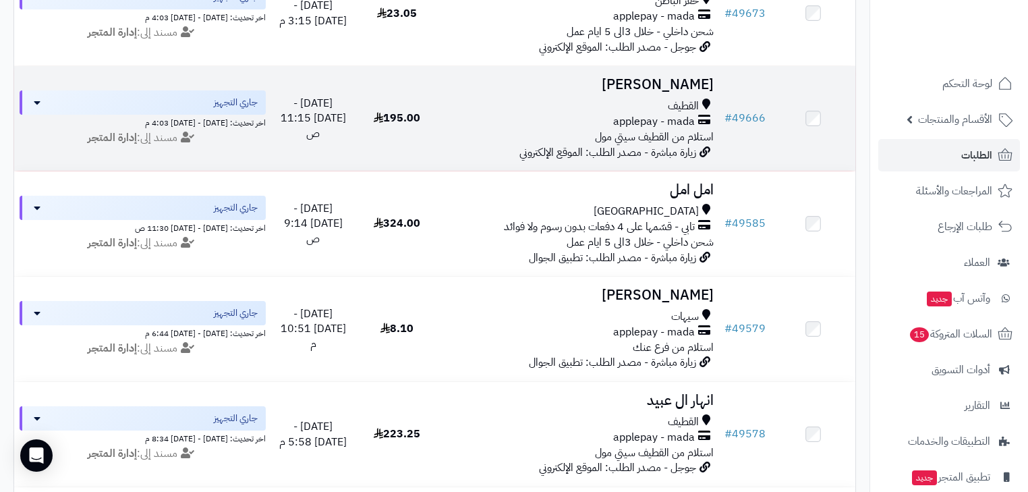
click at [673, 130] on span "applepay - mada" at bounding box center [654, 122] width 82 height 16
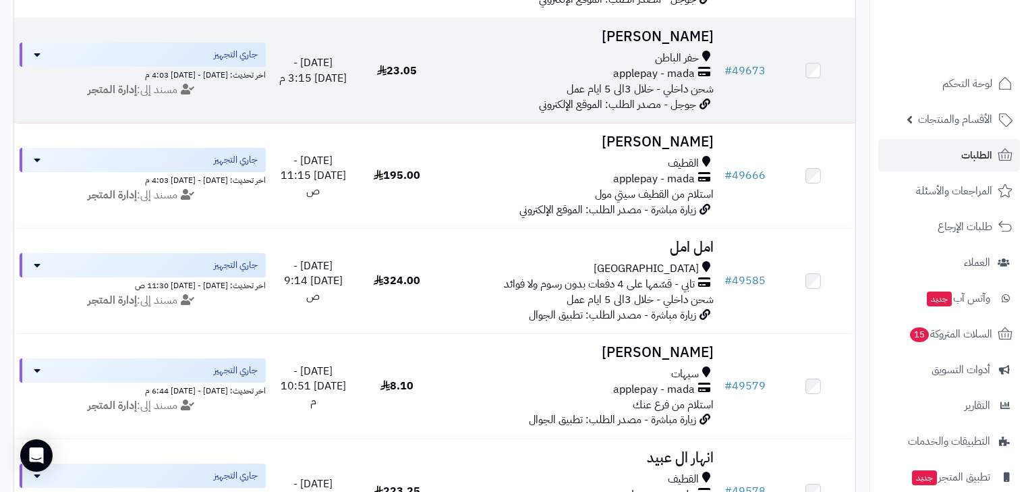
scroll to position [1612, 0]
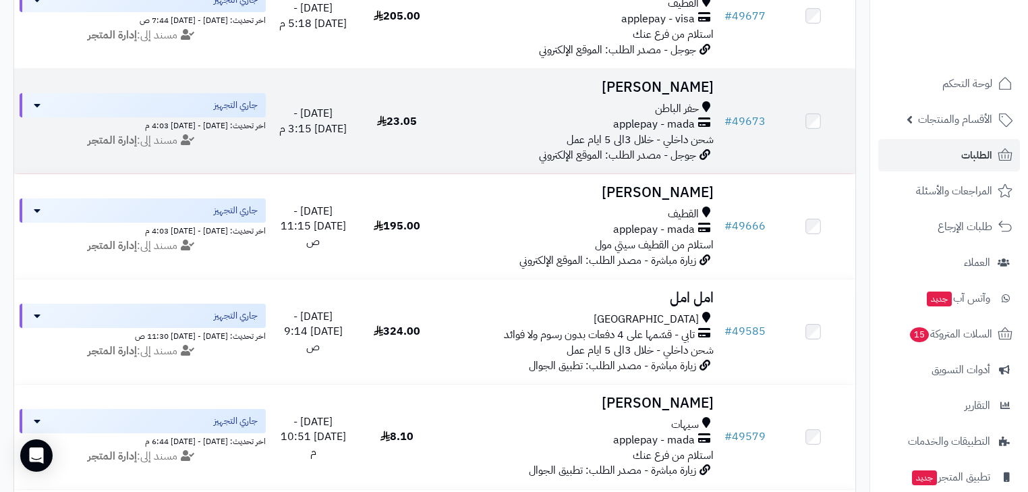
click at [616, 132] on span "applepay - mada" at bounding box center [654, 125] width 82 height 16
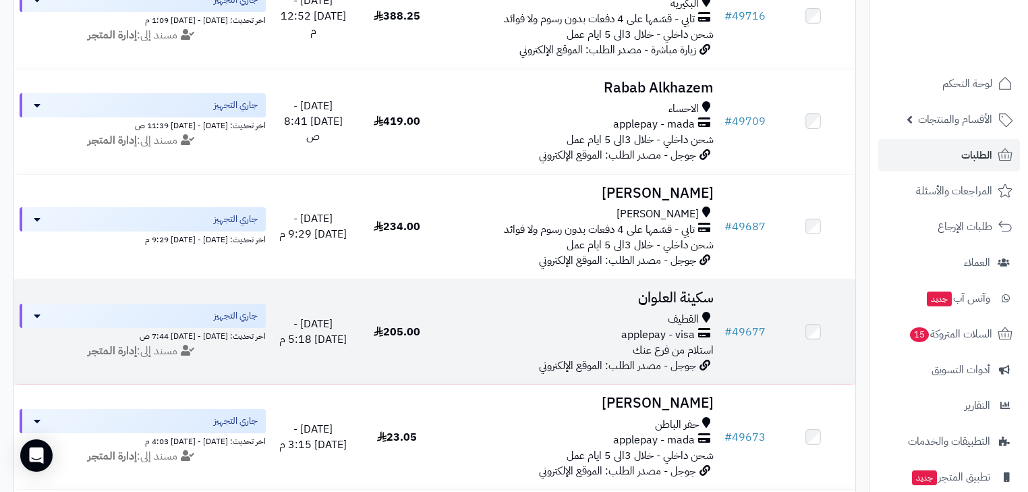
scroll to position [1288, 0]
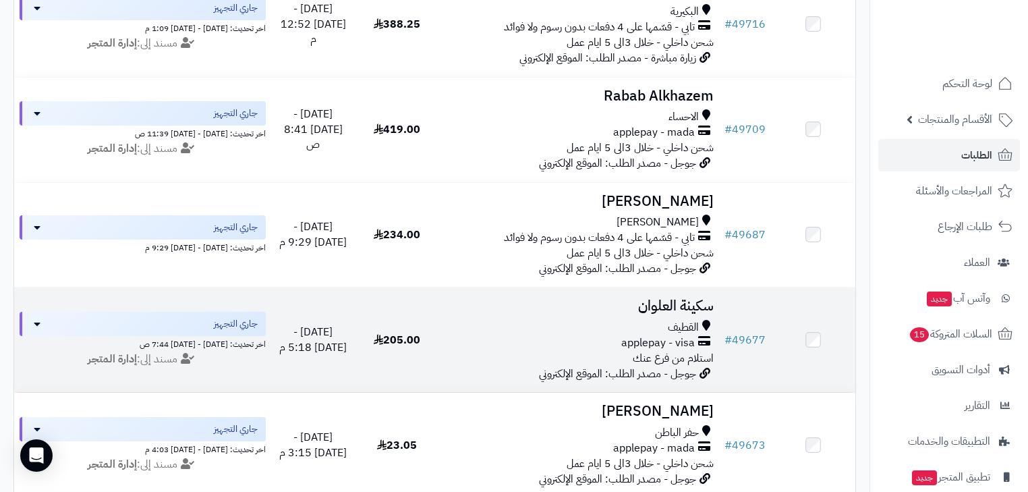
click at [634, 366] on div "القطيف applepay - visa استلام من فرع عنك" at bounding box center [578, 343] width 269 height 47
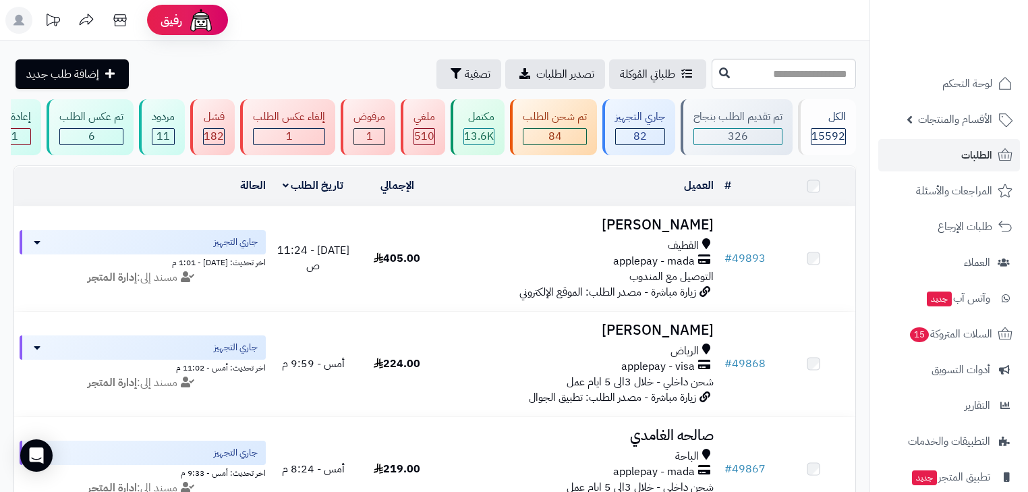
scroll to position [1288, 0]
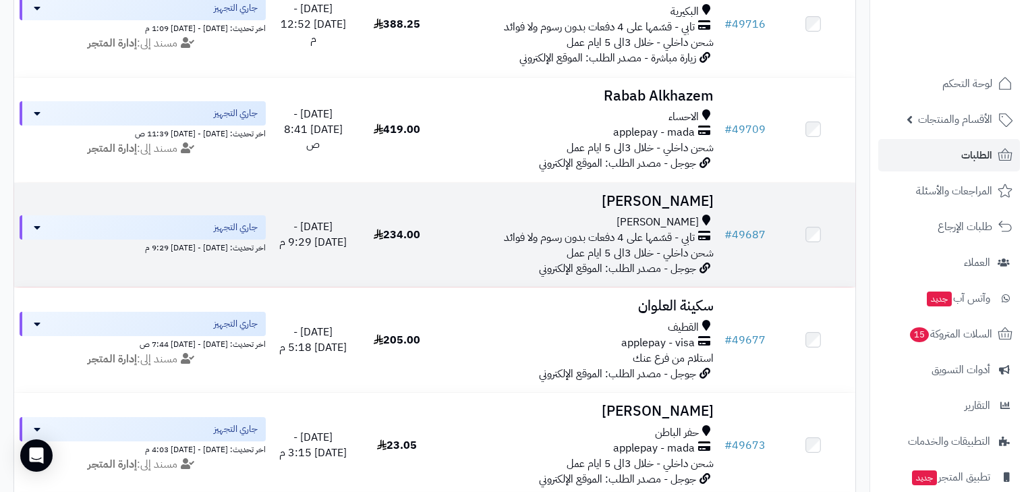
click at [665, 228] on span "[PERSON_NAME]" at bounding box center [657, 222] width 82 height 16
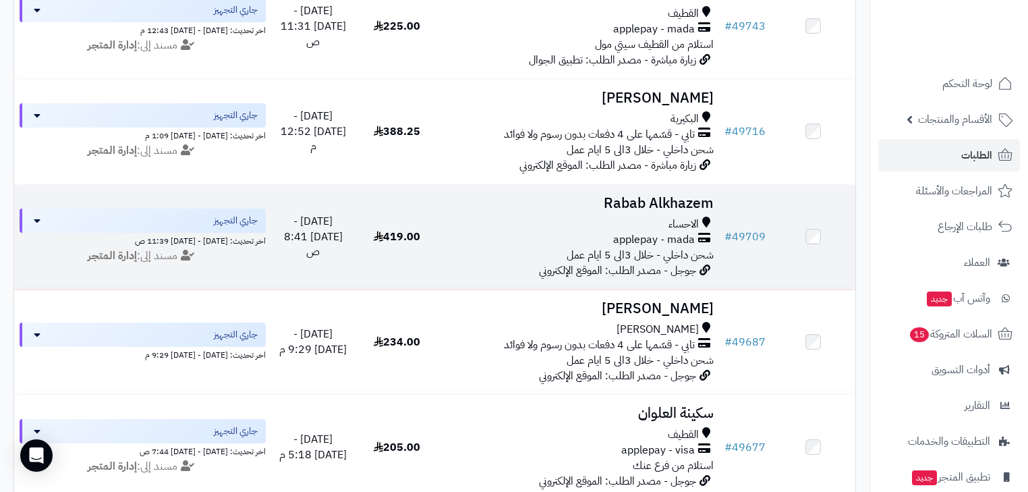
scroll to position [1180, 0]
click at [629, 212] on h3 "Rabab Alkhazem" at bounding box center [578, 204] width 269 height 16
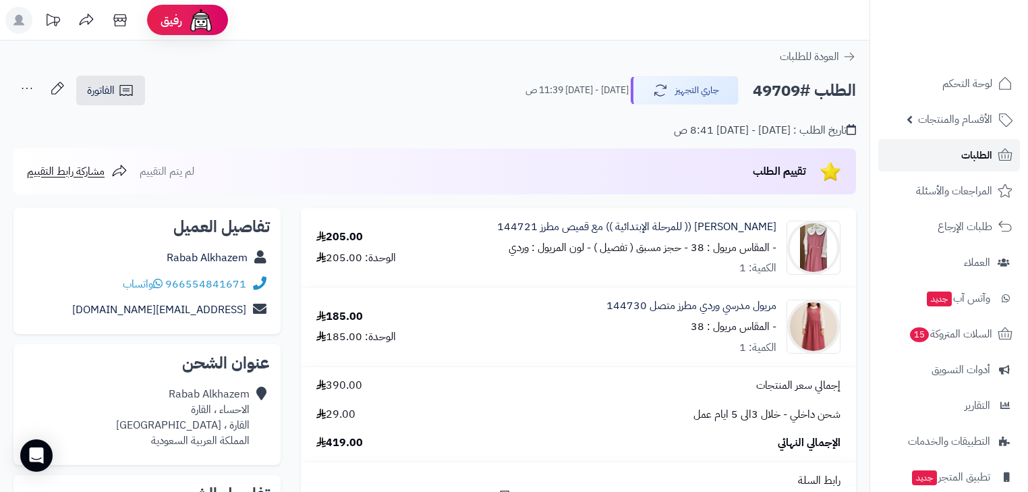
click at [930, 152] on link "الطلبات" at bounding box center [949, 155] width 142 height 32
